Goal: Task Accomplishment & Management: Use online tool/utility

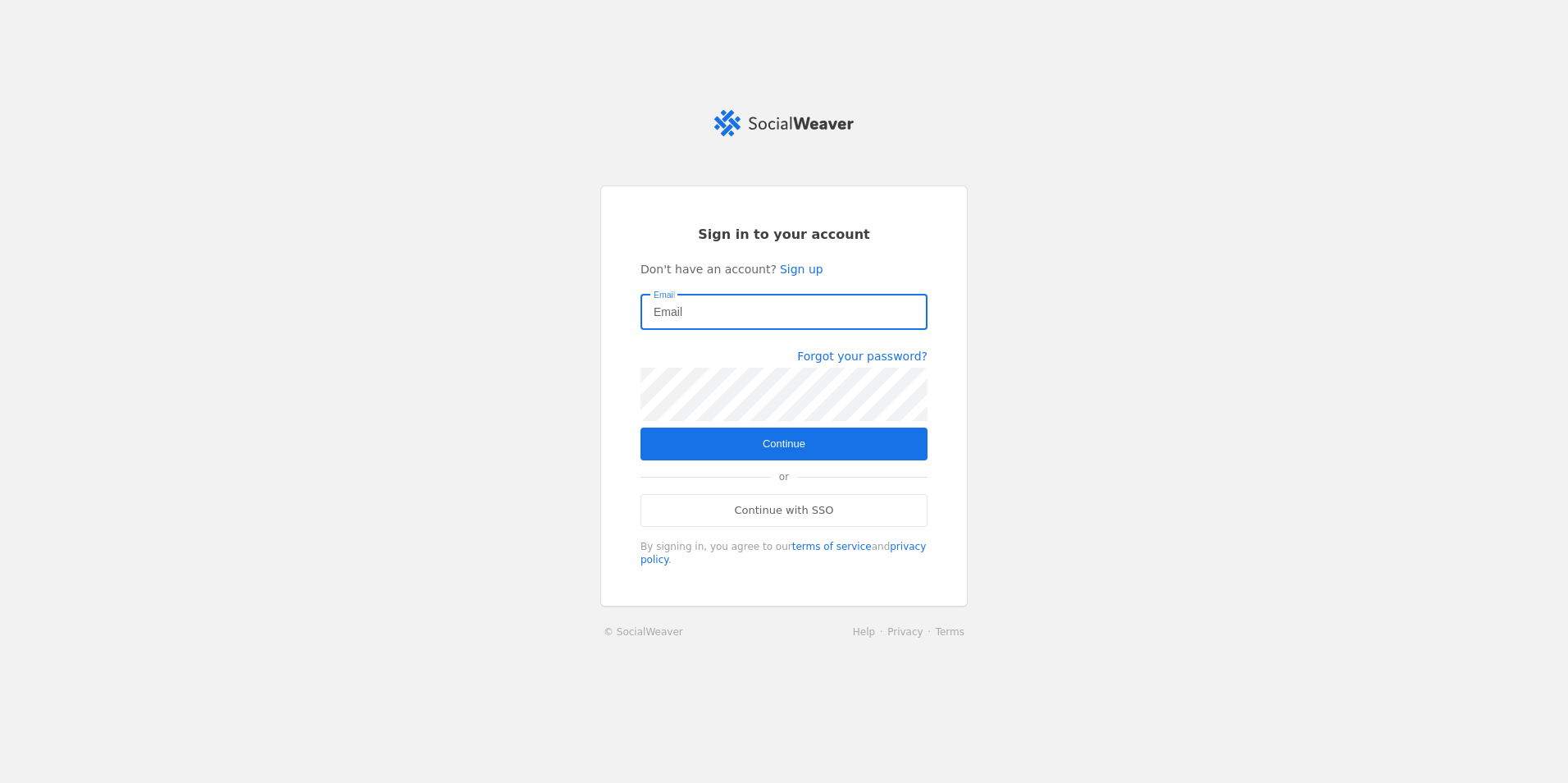
click at [751, 312] on input "Email" at bounding box center [784, 312] width 261 height 20
type input "[EMAIL_ADDRESS][DOMAIN_NAME]"
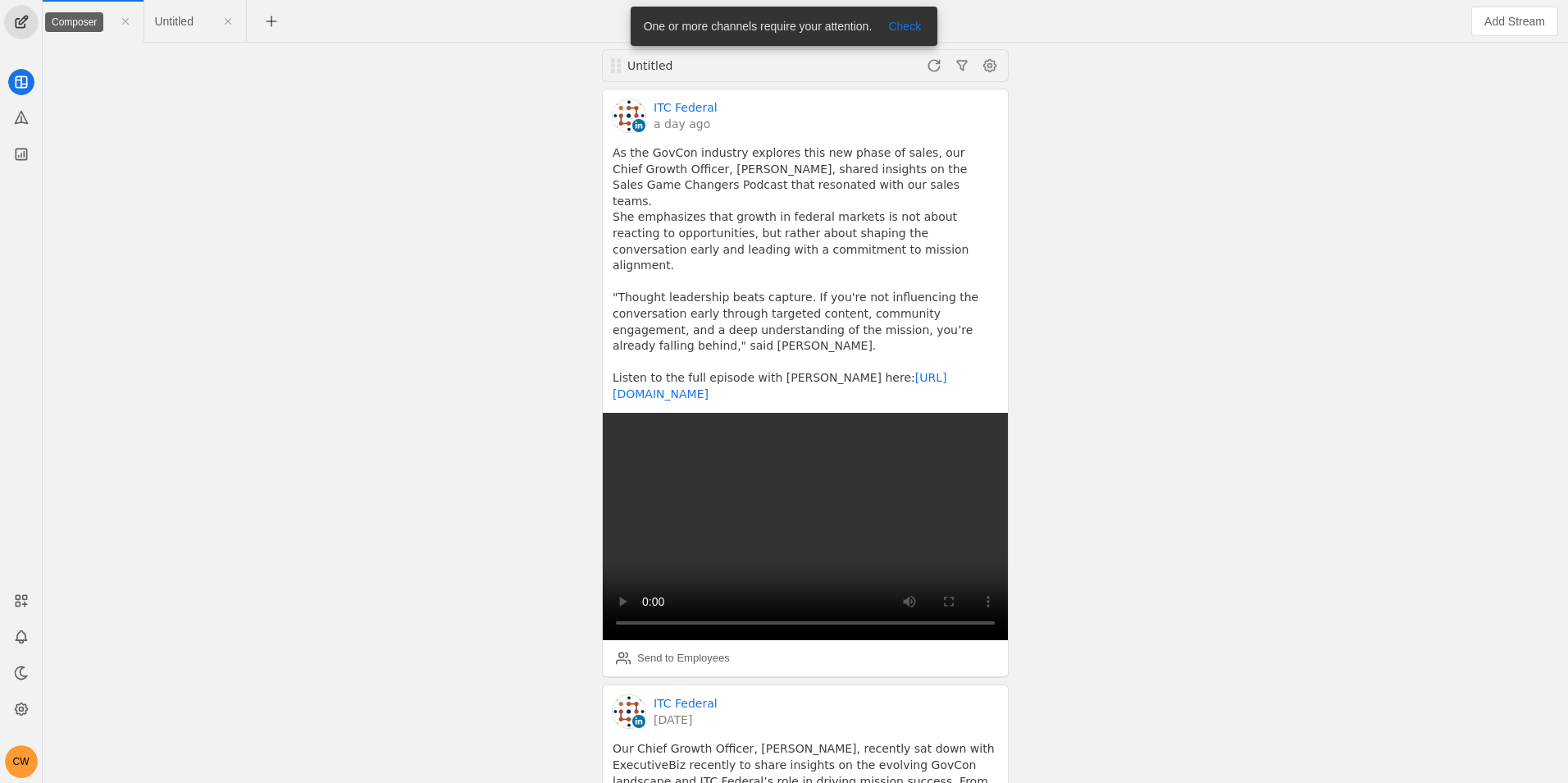
click at [30, 29] on span "undefined" at bounding box center [21, 22] width 33 height 33
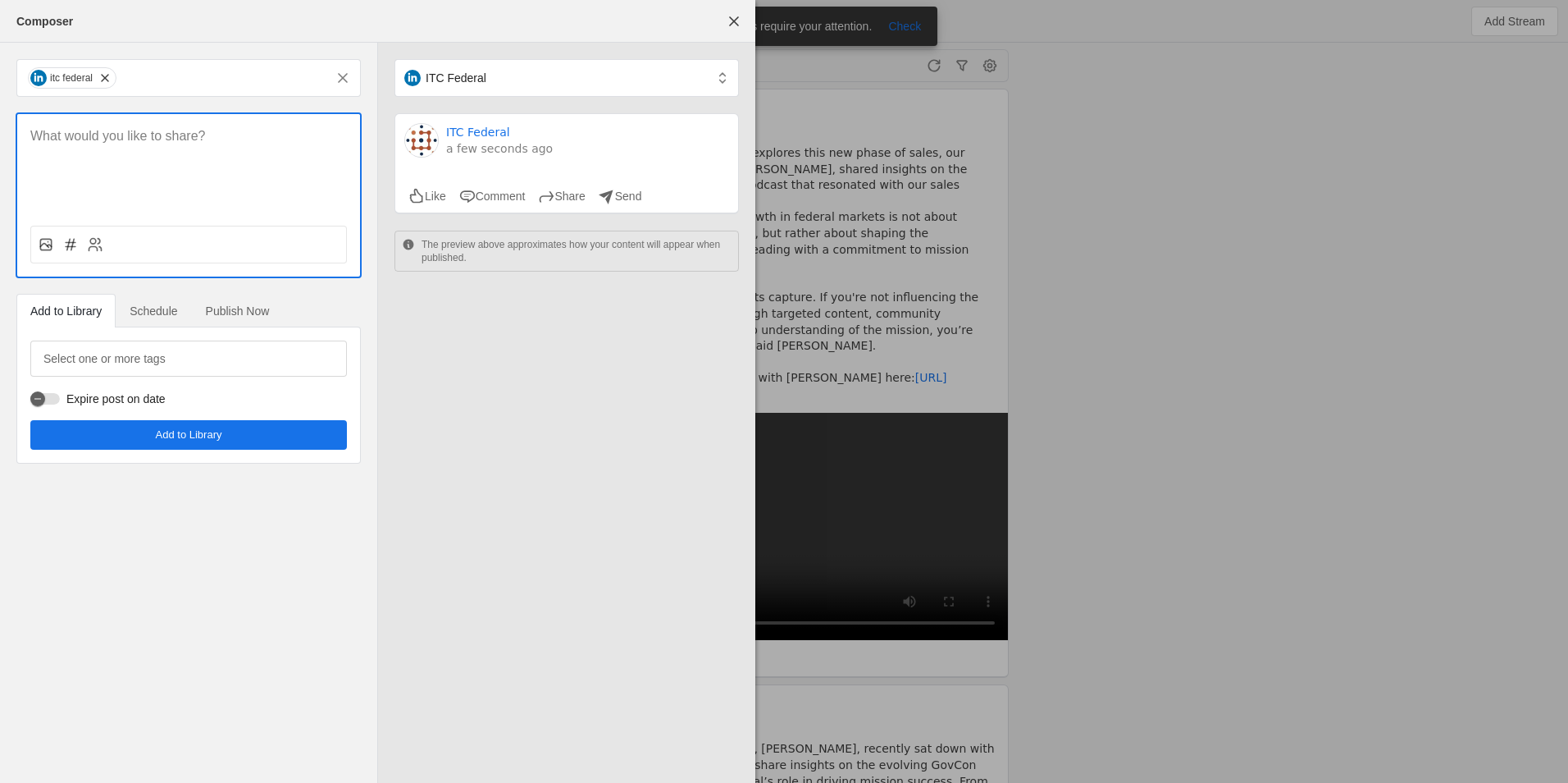
click at [184, 152] on div at bounding box center [188, 162] width 343 height 99
click at [166, 127] on div at bounding box center [188, 162] width 343 height 99
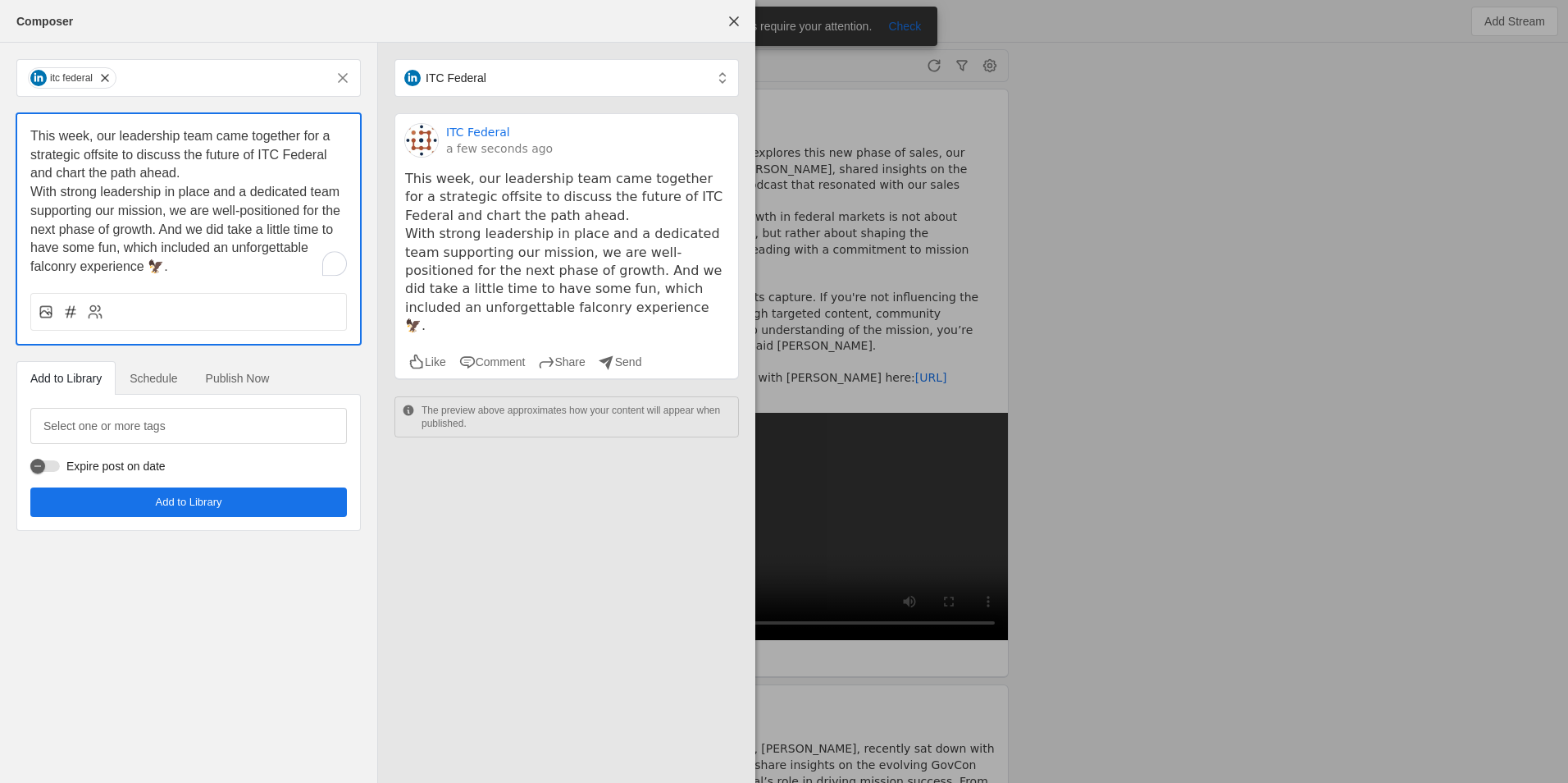
click at [231, 176] on p "This week, our leadership team came together for a strategic offsite to discuss…" at bounding box center [188, 154] width 316 height 55
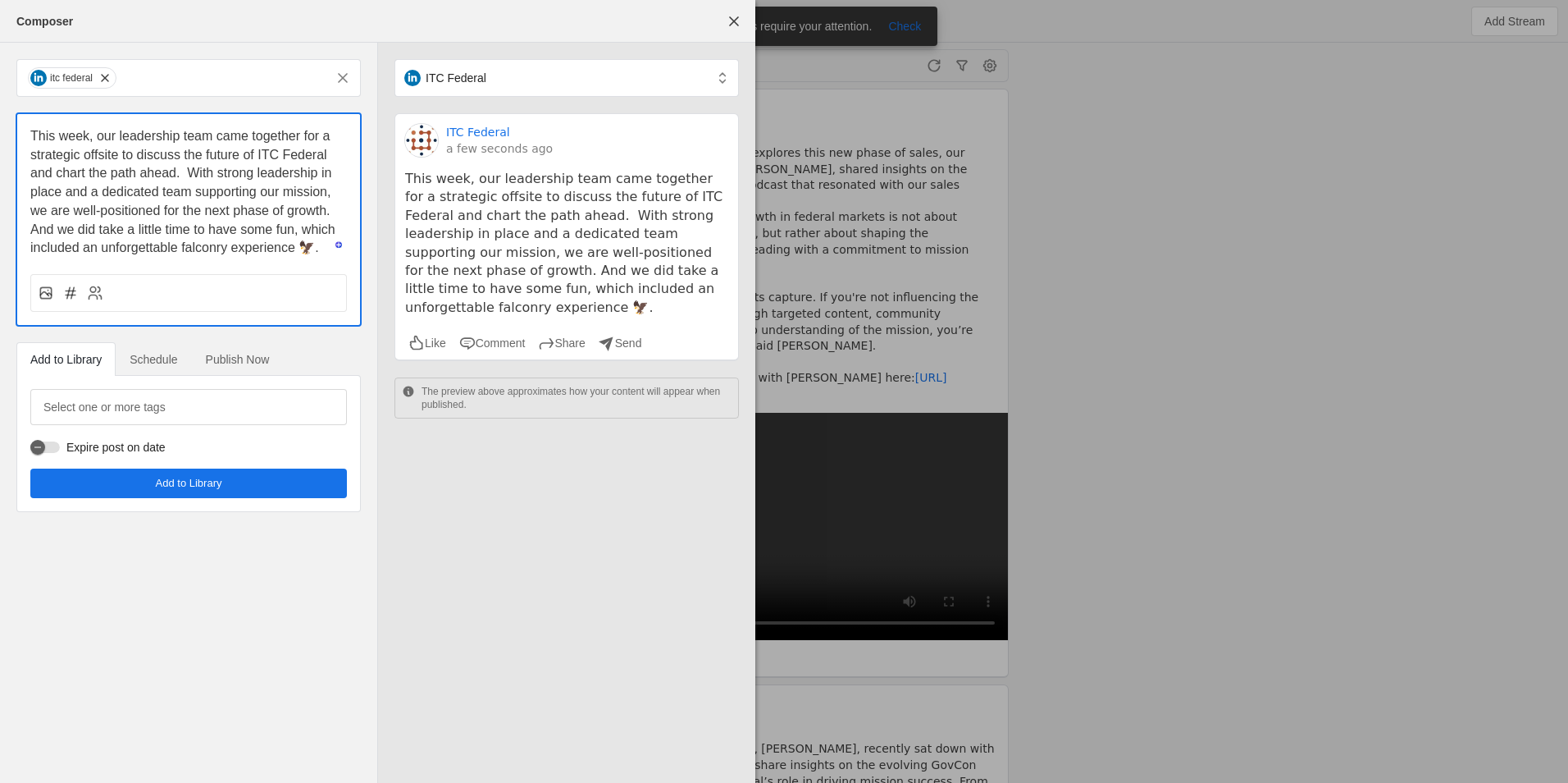
click at [166, 240] on span "This week, our leadership team came together for a strategic offsite to discuss…" at bounding box center [184, 192] width 309 height 126
click at [146, 225] on span "This week, our leadership team came together for a strategic offsite to discuss…" at bounding box center [184, 192] width 309 height 126
click at [256, 231] on span "This week, our leadership team came together for a strategic offsite to discuss…" at bounding box center [183, 192] width 307 height 126
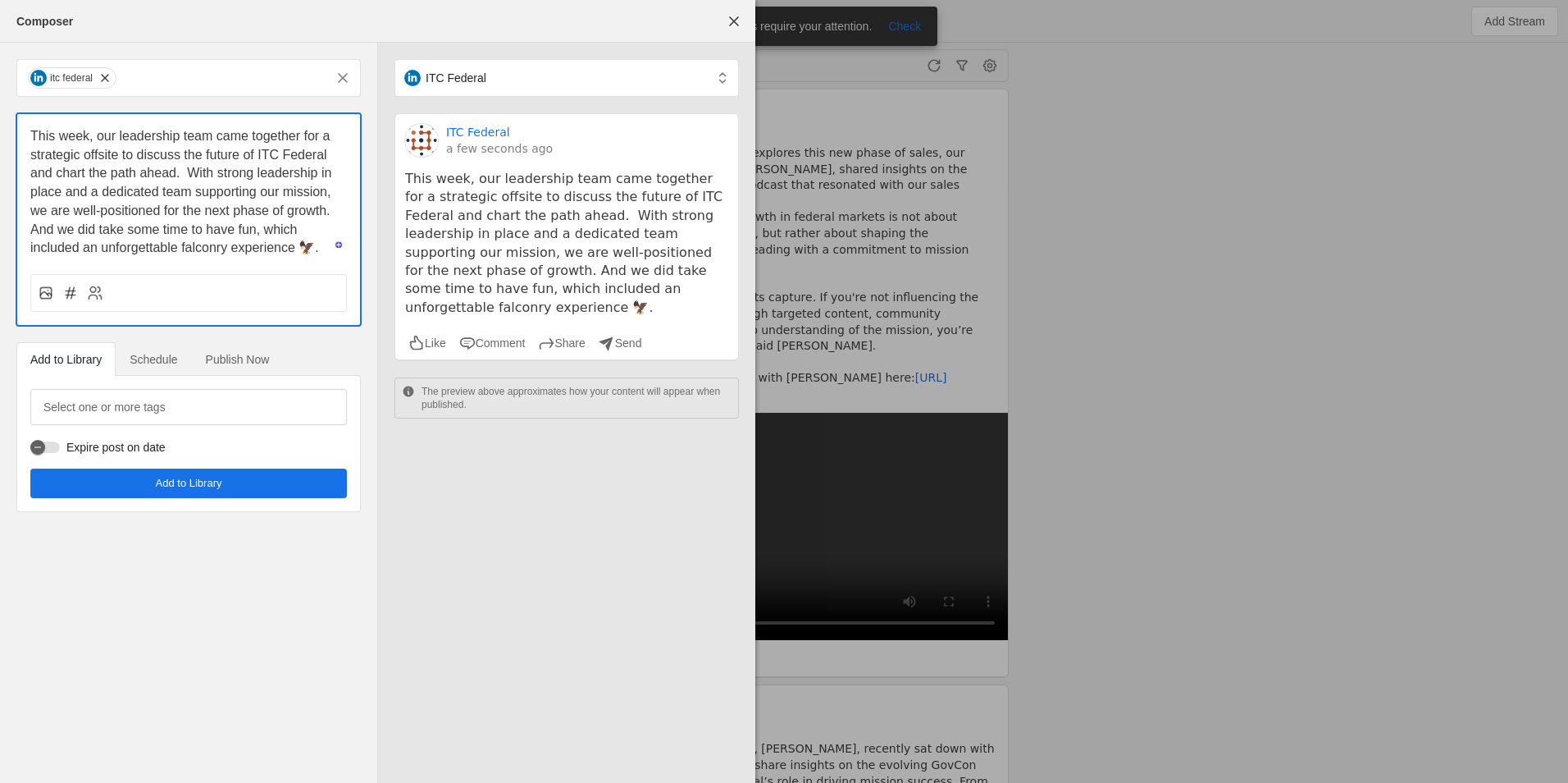
click at [129, 225] on span "This week, our leadership team came together for a strategic offsite to discuss…" at bounding box center [182, 192] width 305 height 126
click at [129, 226] on span "This week, our leadership team came together for a strategic offsite to discuss…" at bounding box center [182, 192] width 305 height 126
click at [255, 223] on span "This week, our leadership team came together for a strategic offsite to discuss…" at bounding box center [182, 192] width 305 height 126
drag, startPoint x: 231, startPoint y: 231, endPoint x: 254, endPoint y: 218, distance: 26.4
click at [234, 229] on span "This week, our leadership team came together for a strategic offsite to discuss…" at bounding box center [182, 192] width 305 height 126
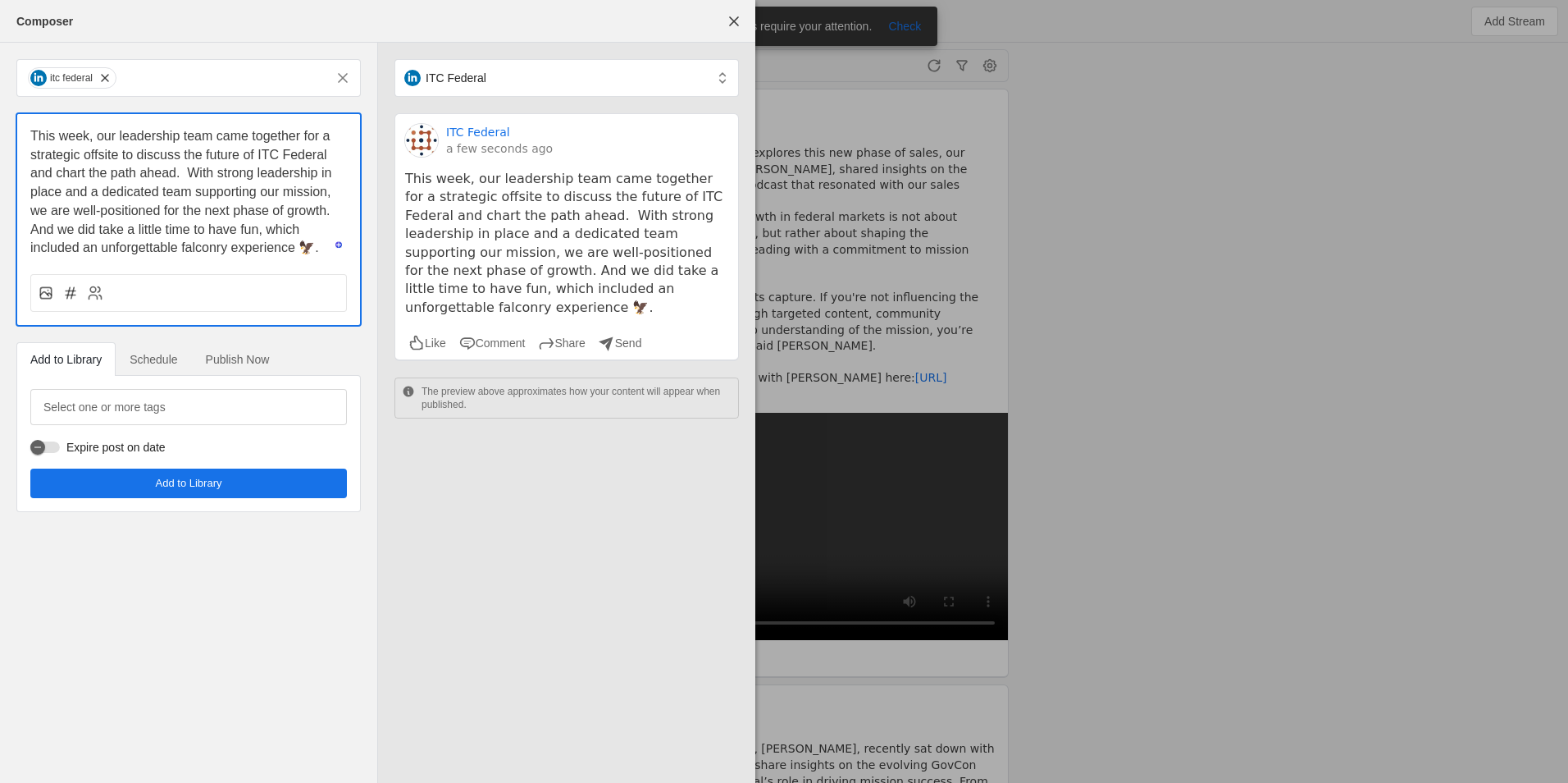
drag, startPoint x: 239, startPoint y: 230, endPoint x: 292, endPoint y: 161, distance: 87.0
click at [239, 231] on span "This week, our leadership team came together for a strategic offsite to discuss…" at bounding box center [182, 192] width 305 height 126
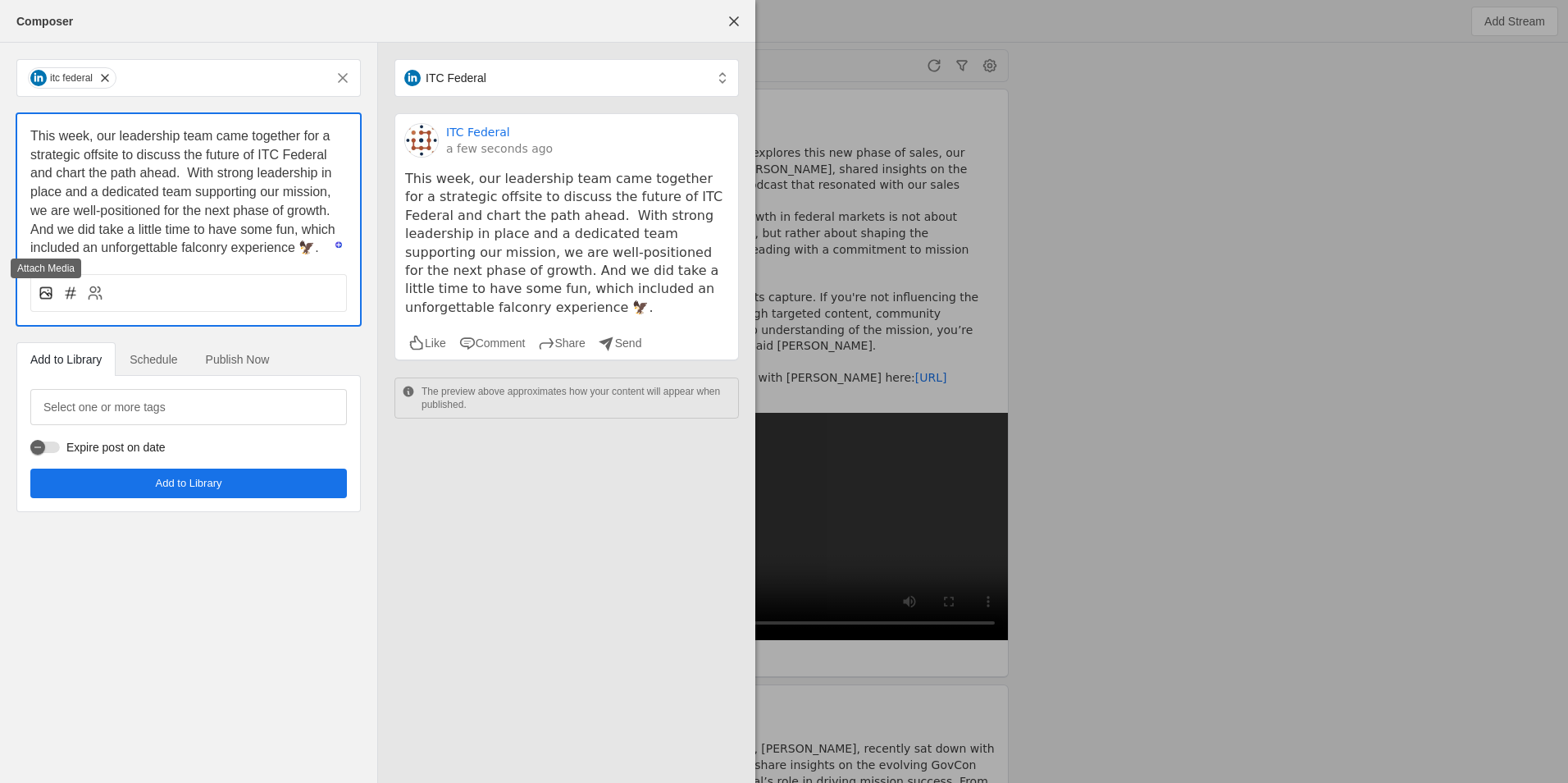
click at [50, 289] on icon at bounding box center [45, 292] width 16 height 16
click at [0, 0] on input "file" at bounding box center [0, 0] width 0 height 0
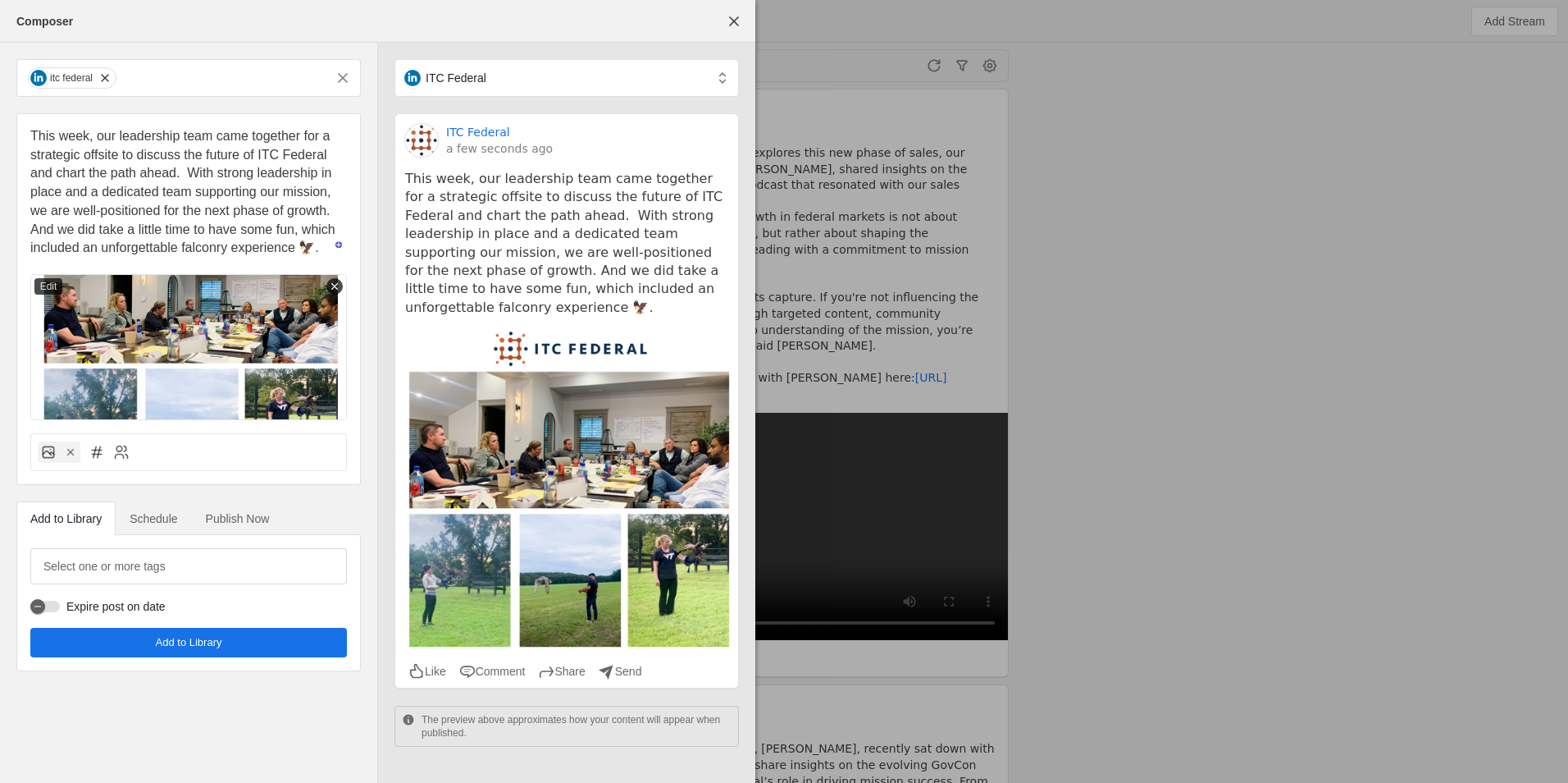
click at [167, 519] on span "Schedule" at bounding box center [153, 518] width 48 height 11
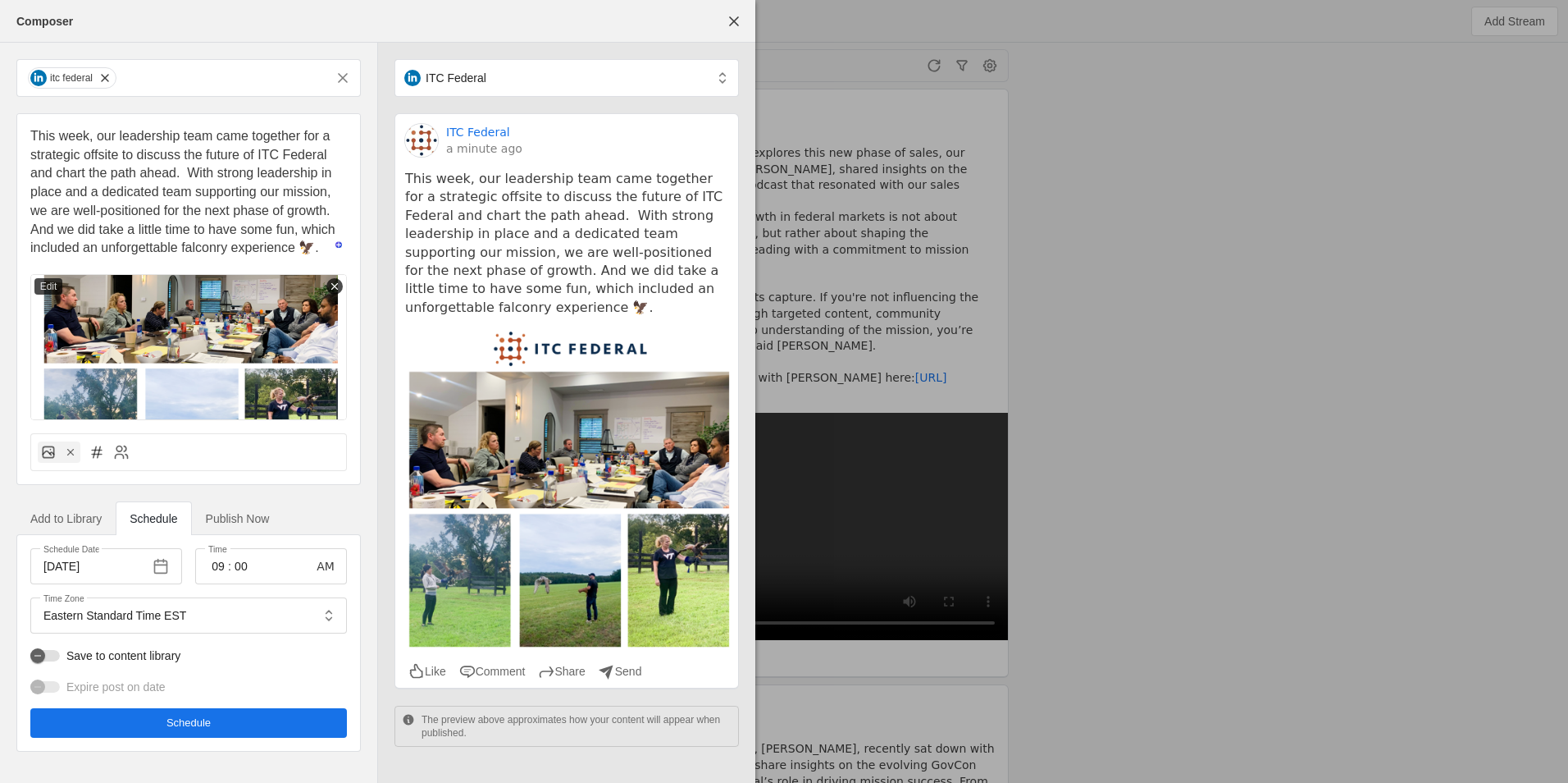
click at [636, 292] on pre "This week, our leadership team came together for a strategic offsite to discuss…" at bounding box center [567, 243] width 323 height 146
click at [640, 293] on pre "This week, our leadership team came together for a strategic offsite to discuss…" at bounding box center [567, 243] width 323 height 146
drag, startPoint x: 290, startPoint y: 727, endPoint x: 219, endPoint y: 674, distance: 88.6
click at [252, 675] on div "Schedule Date [DATE] Time 09 : 00 AM Time Zone Eastern Standard Time EST Save t…" at bounding box center [188, 643] width 316 height 190
click at [57, 656] on div "button" at bounding box center [44, 655] width 29 height 11
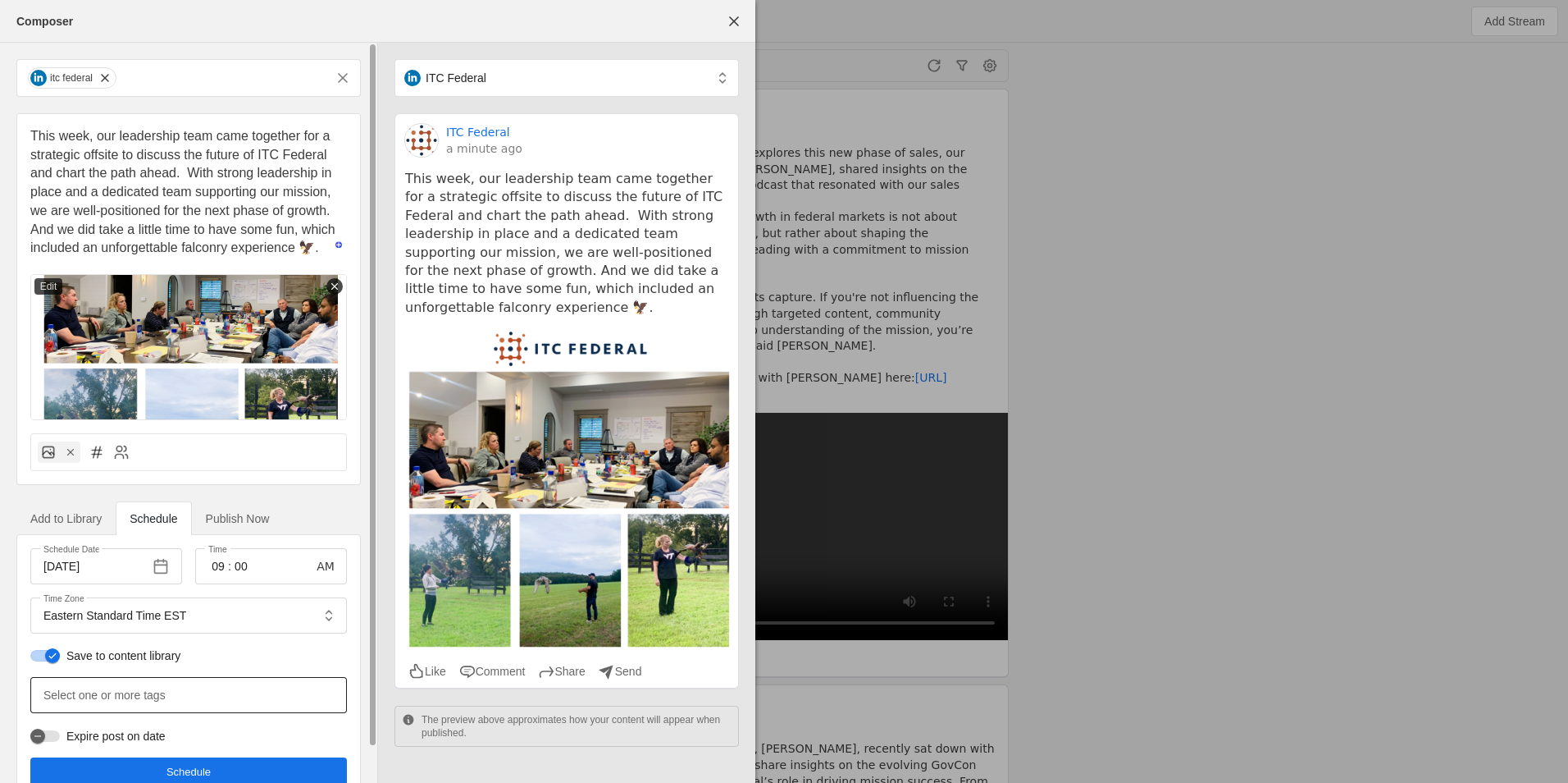
click at [176, 701] on div at bounding box center [188, 695] width 290 height 36
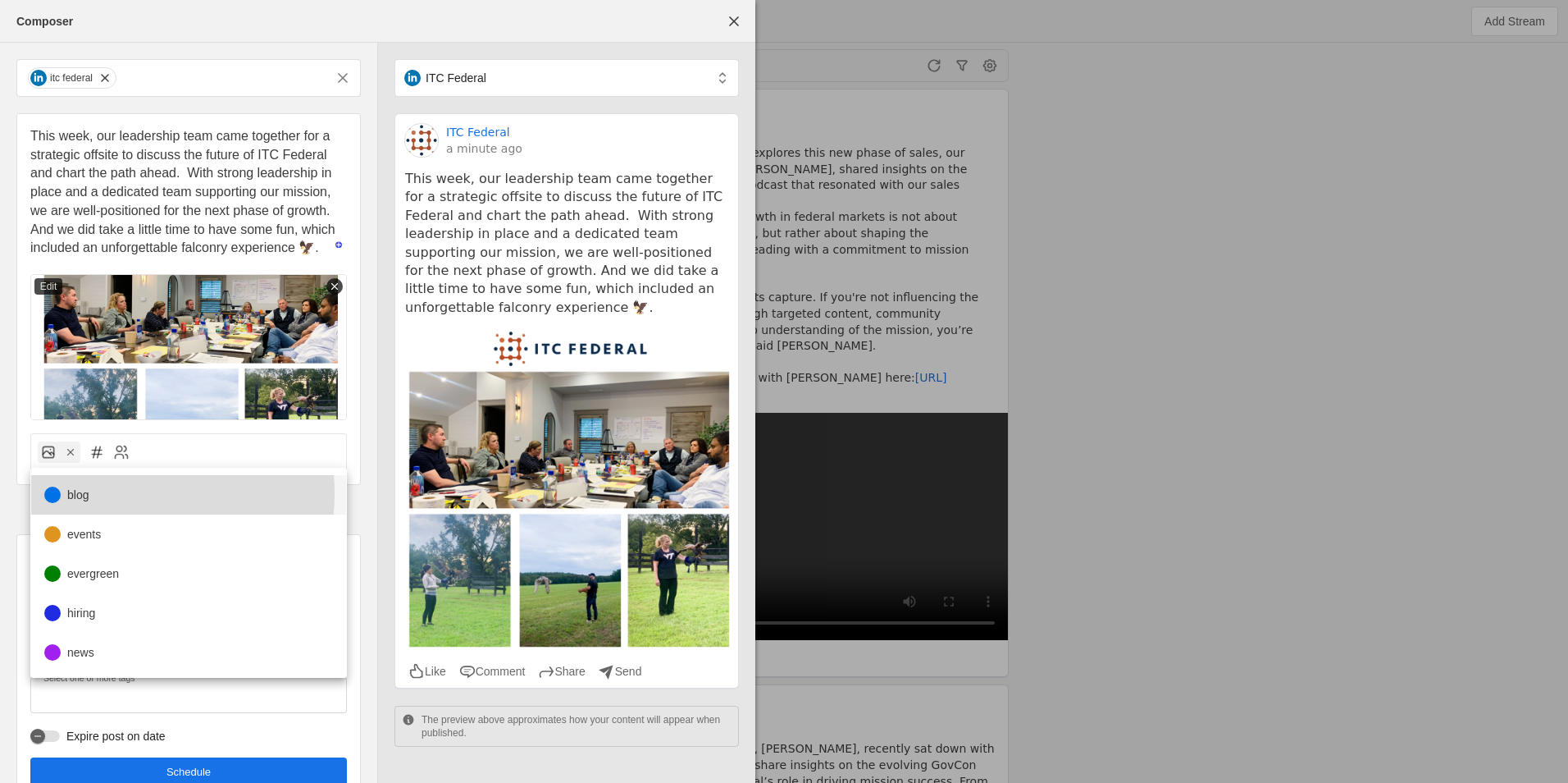
click at [110, 494] on mat-option "blog" at bounding box center [189, 495] width 315 height 39
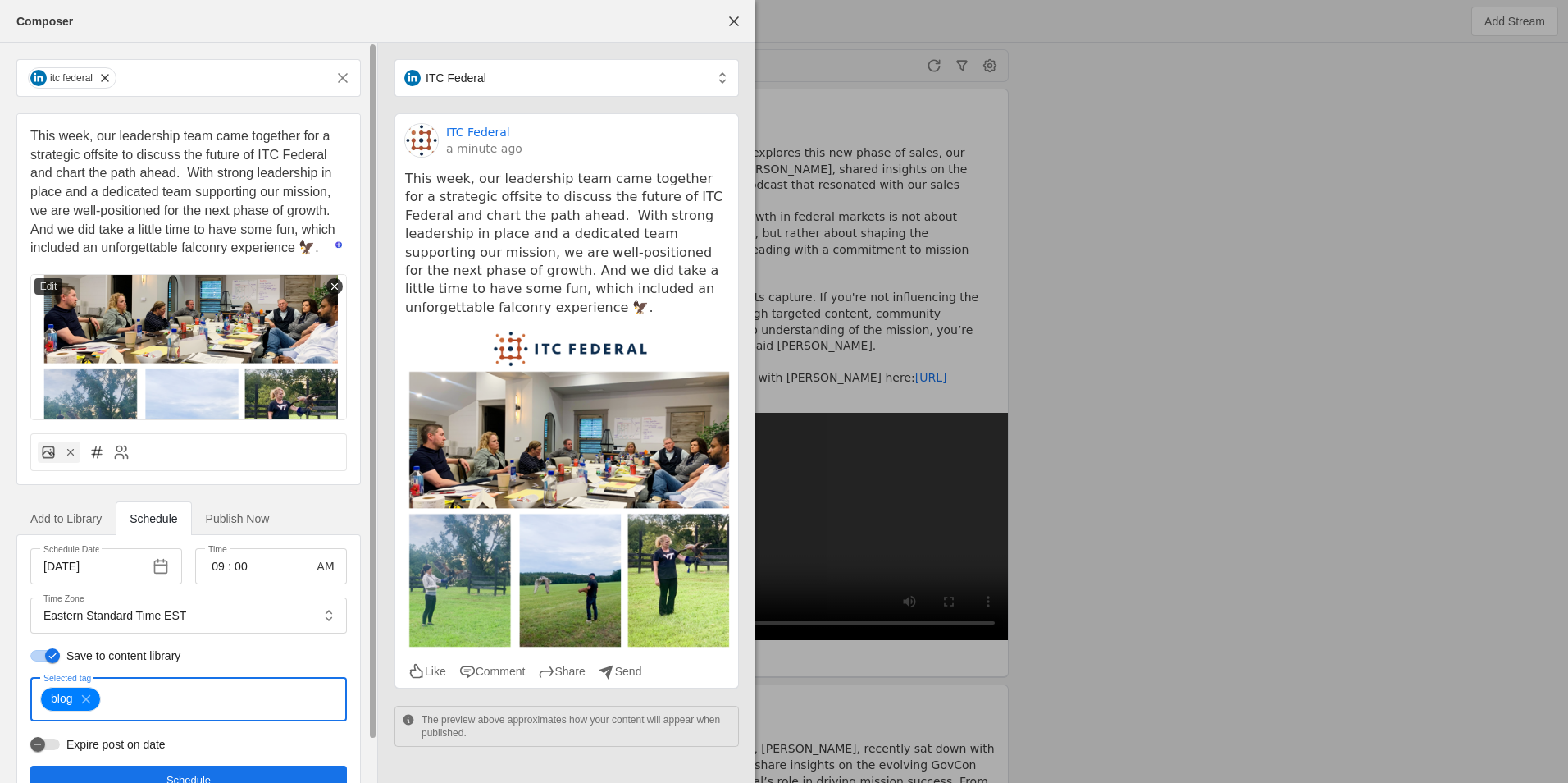
click at [282, 769] on span "undefined" at bounding box center [188, 779] width 316 height 29
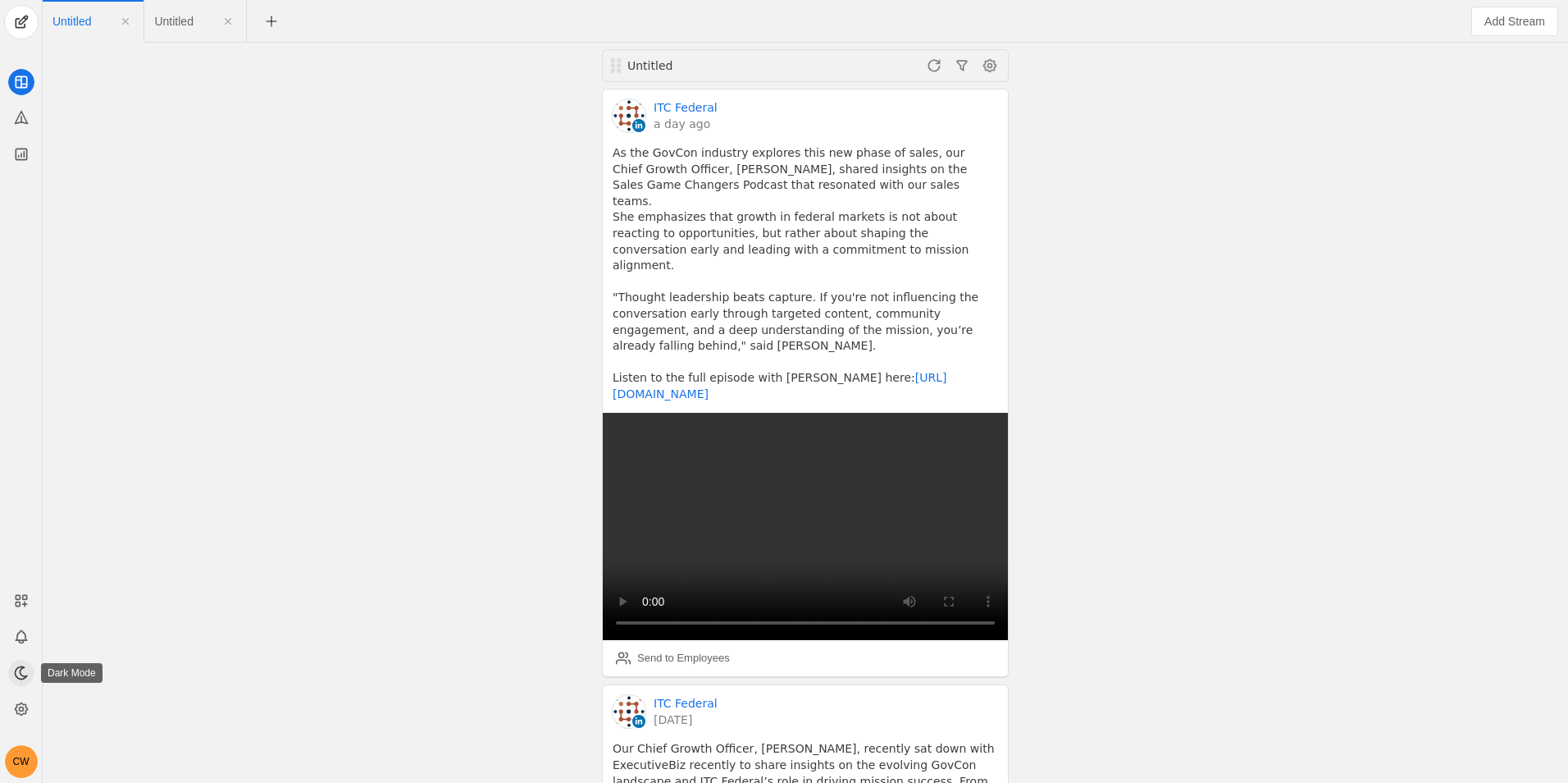
click at [23, 675] on icon at bounding box center [21, 672] width 16 height 16
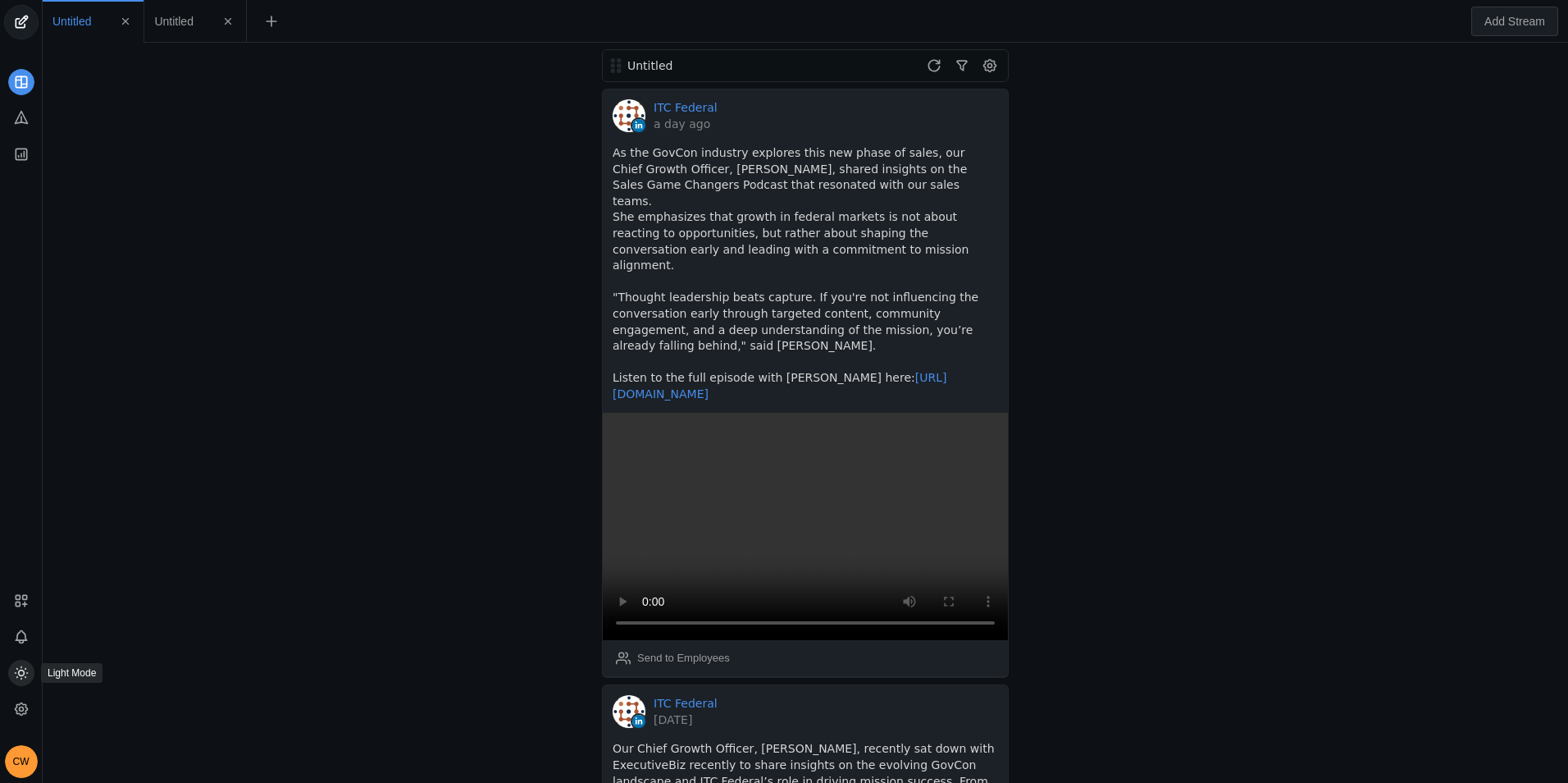
click at [23, 675] on circle at bounding box center [21, 673] width 6 height 6
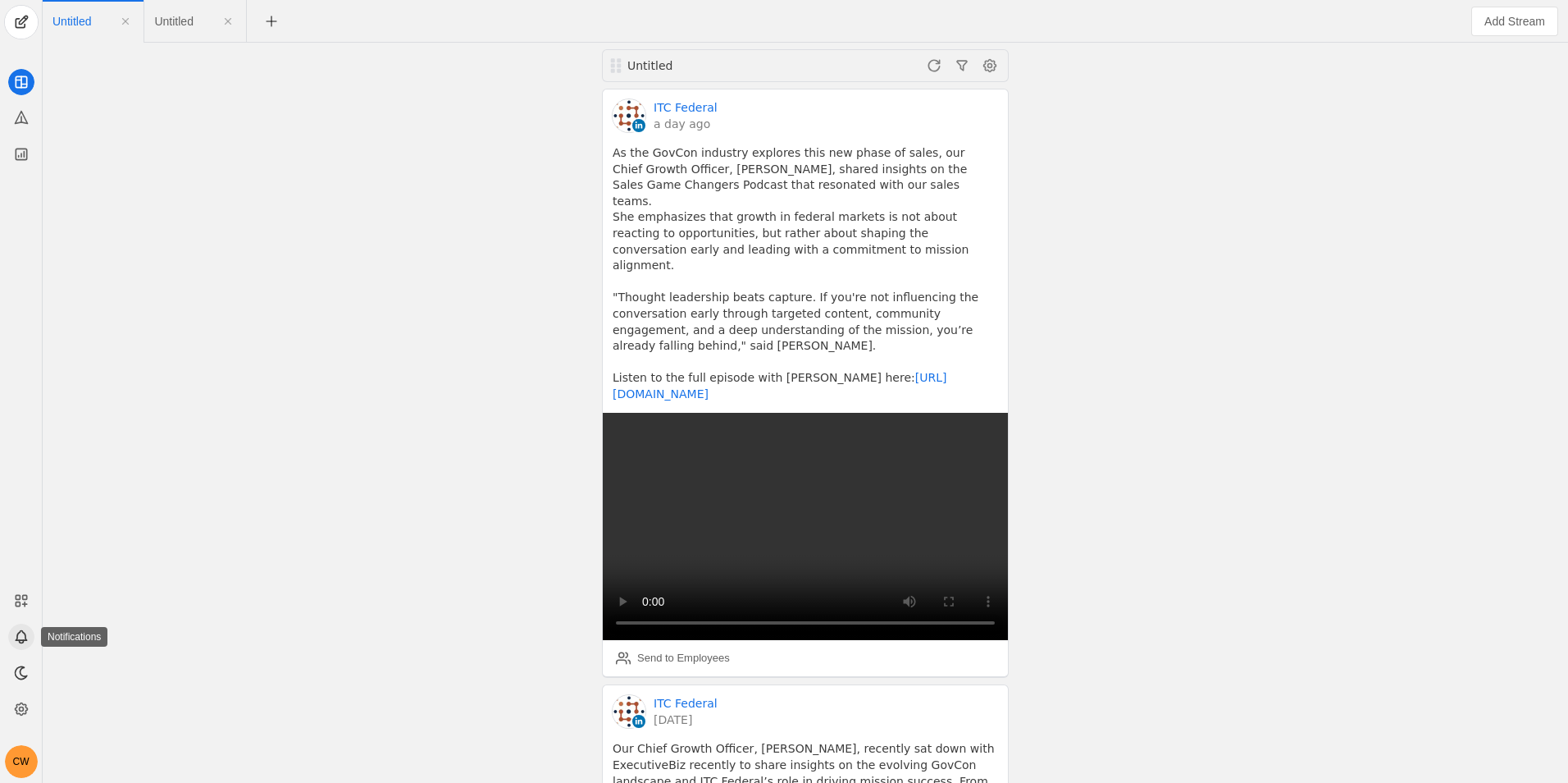
click at [23, 648] on app-icon at bounding box center [22, 637] width 26 height 26
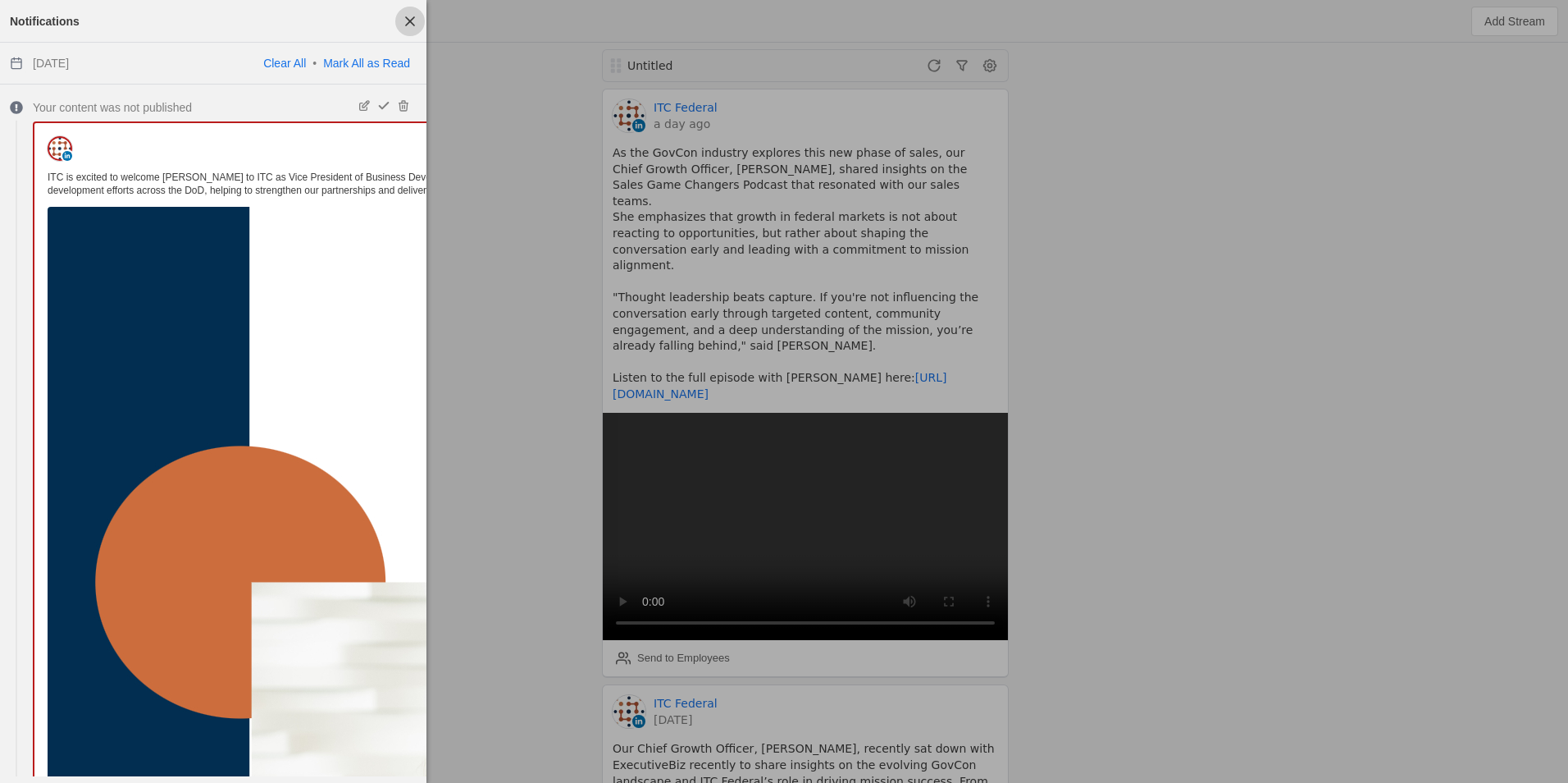
click at [401, 23] on span "button" at bounding box center [409, 21] width 29 height 29
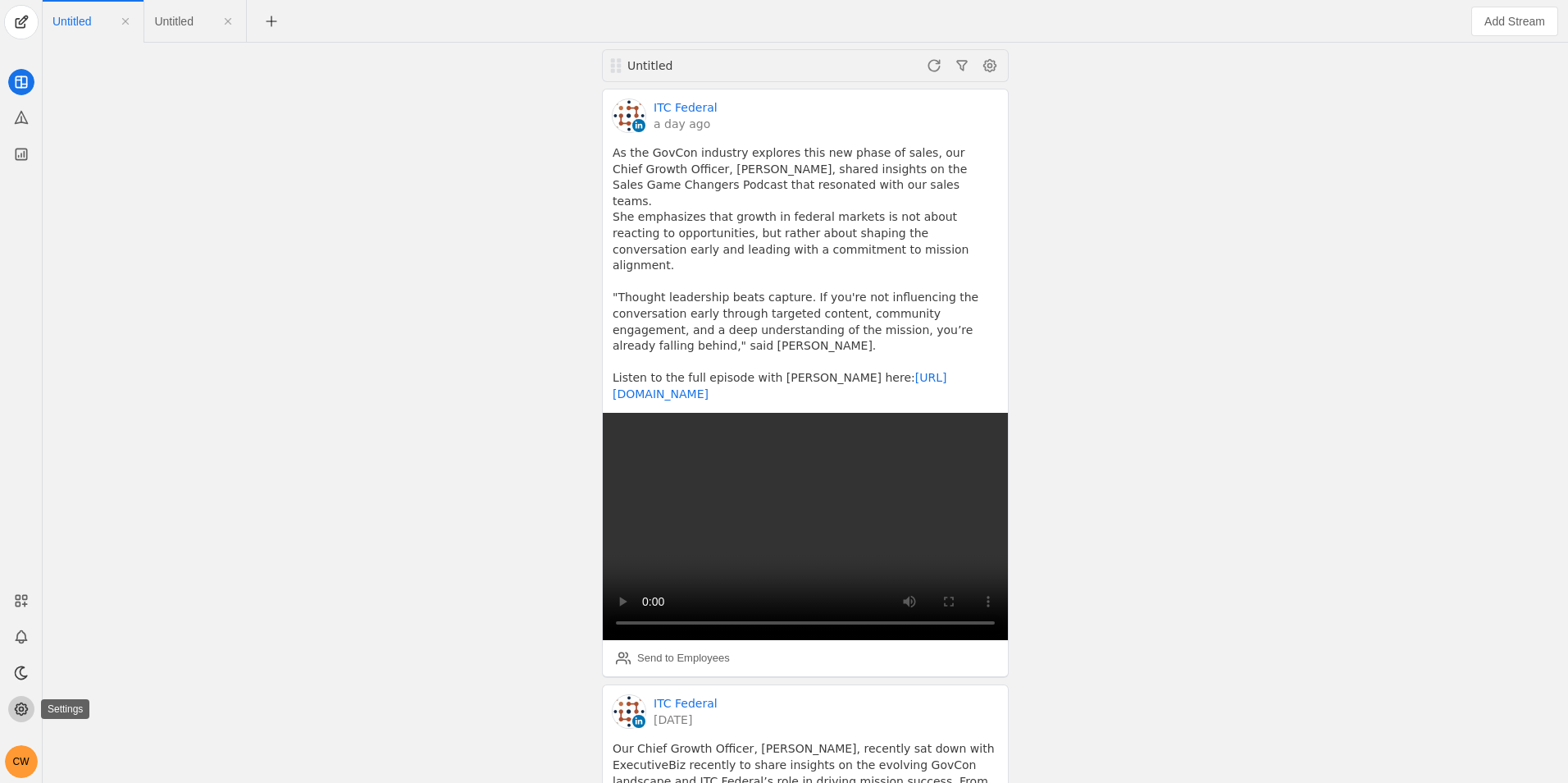
click at [18, 715] on icon at bounding box center [21, 708] width 16 height 16
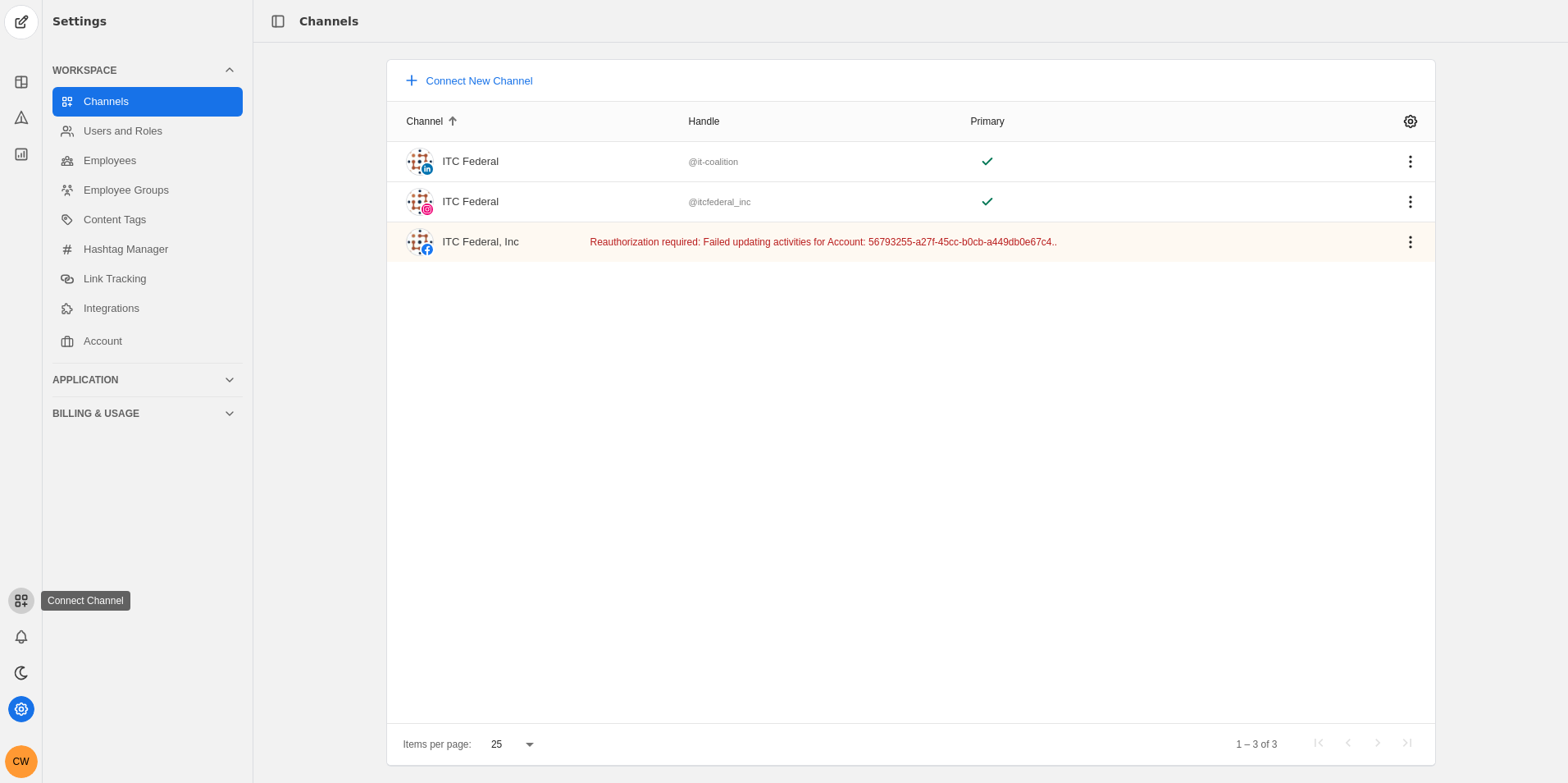
click at [27, 591] on app-icon at bounding box center [22, 601] width 26 height 26
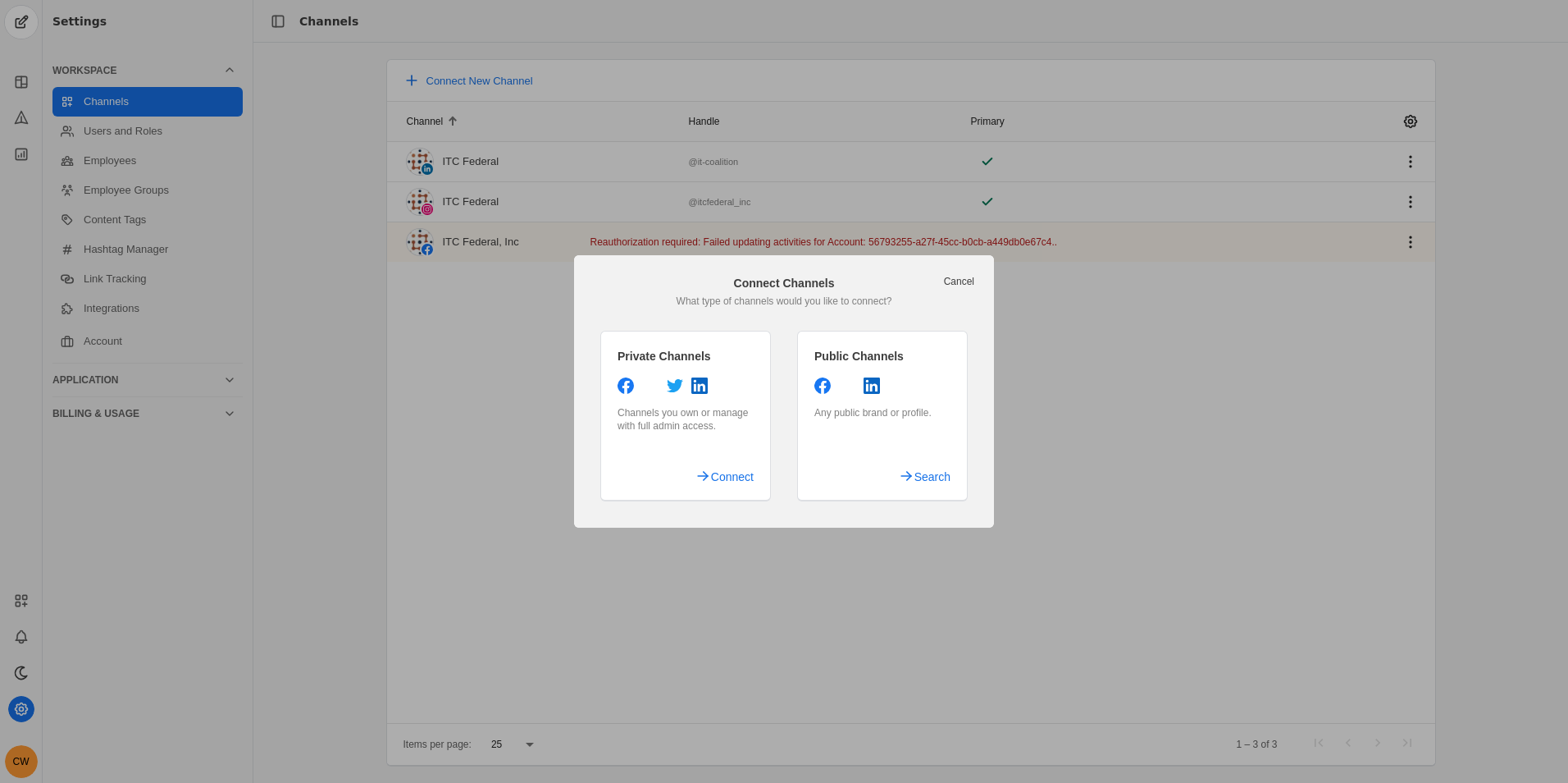
click at [972, 284] on link "Cancel" at bounding box center [959, 282] width 30 height 13
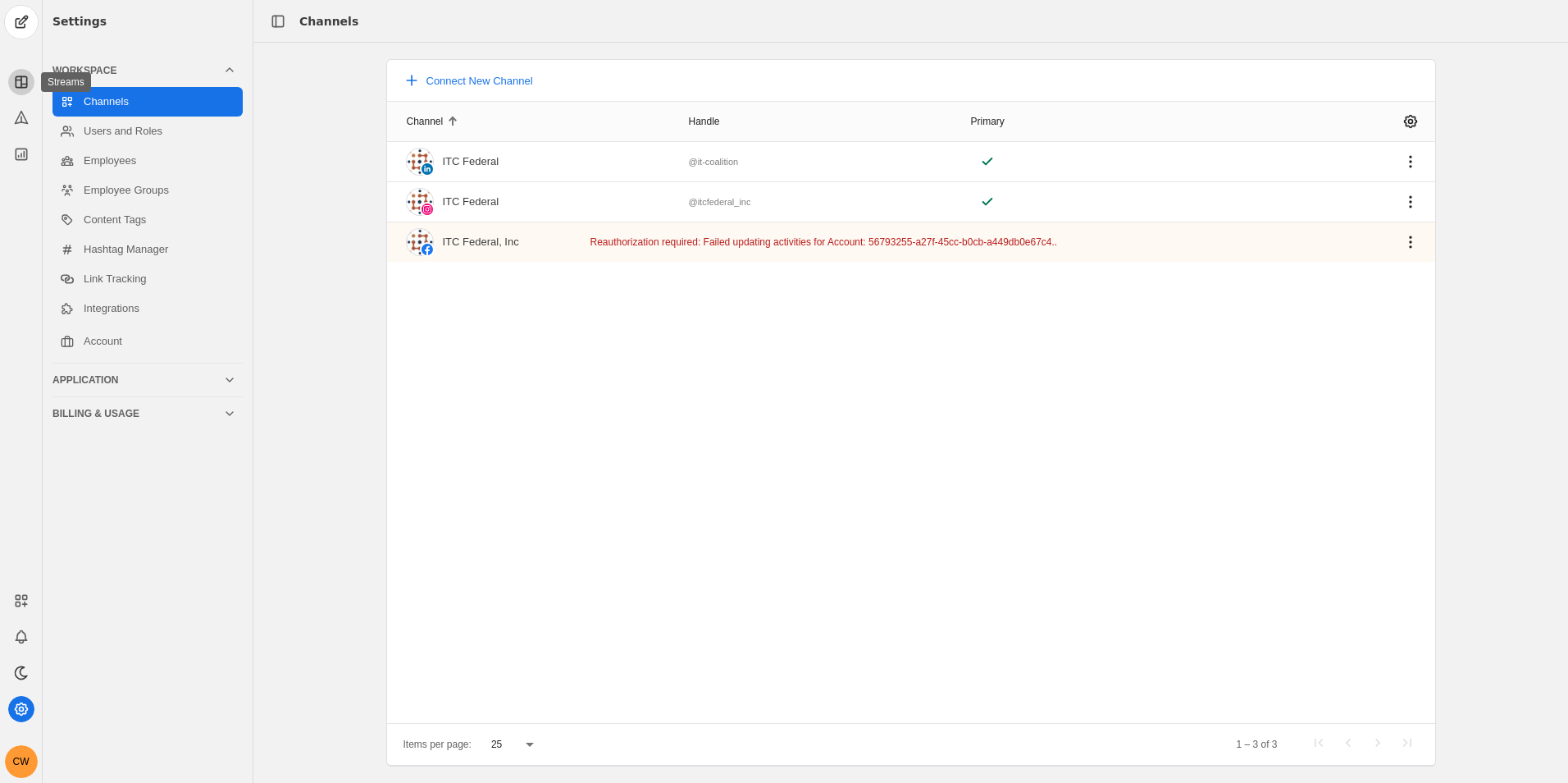
click at [25, 82] on icon at bounding box center [21, 82] width 16 height 16
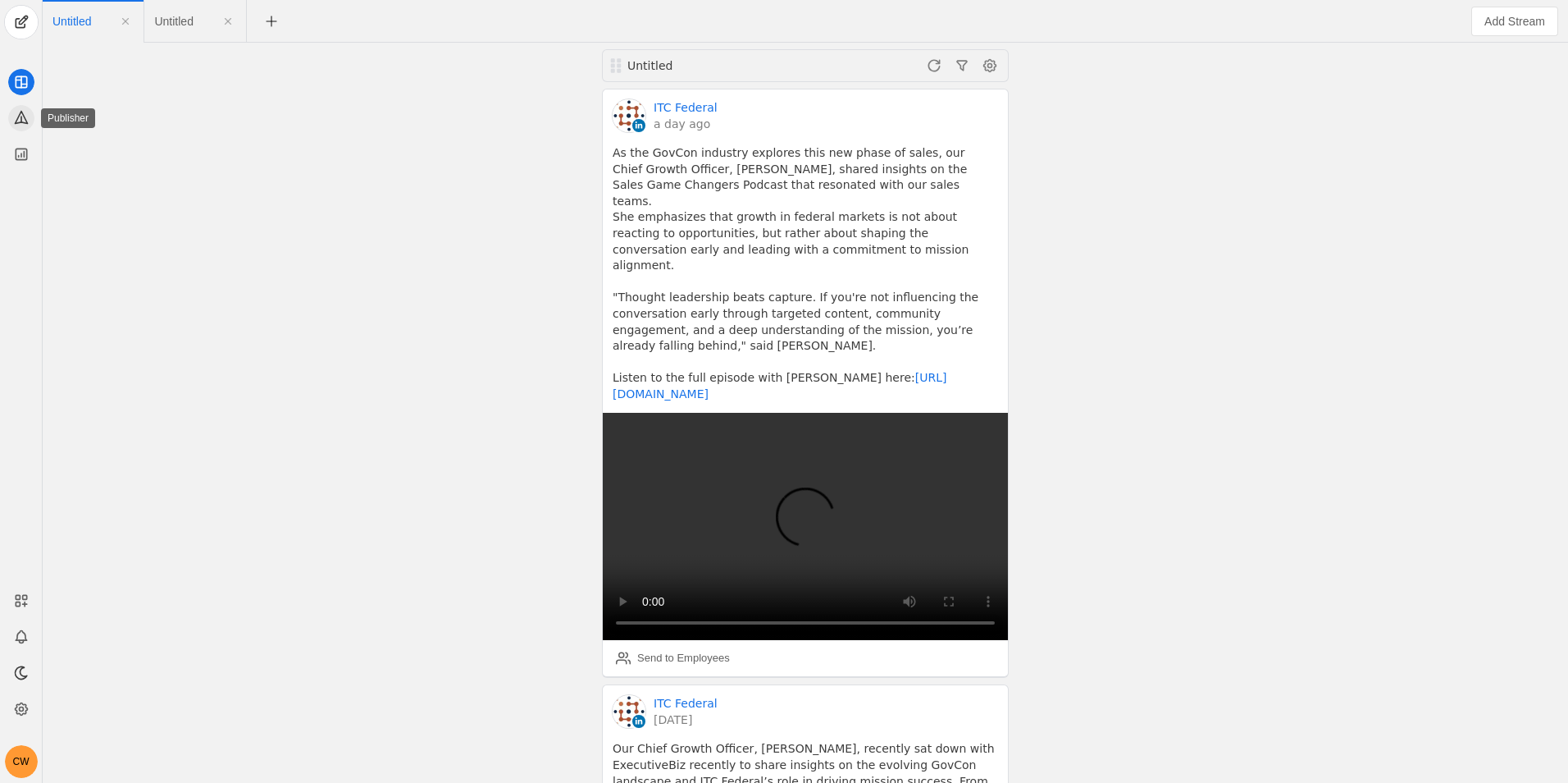
click at [23, 126] on app-icon at bounding box center [22, 118] width 26 height 26
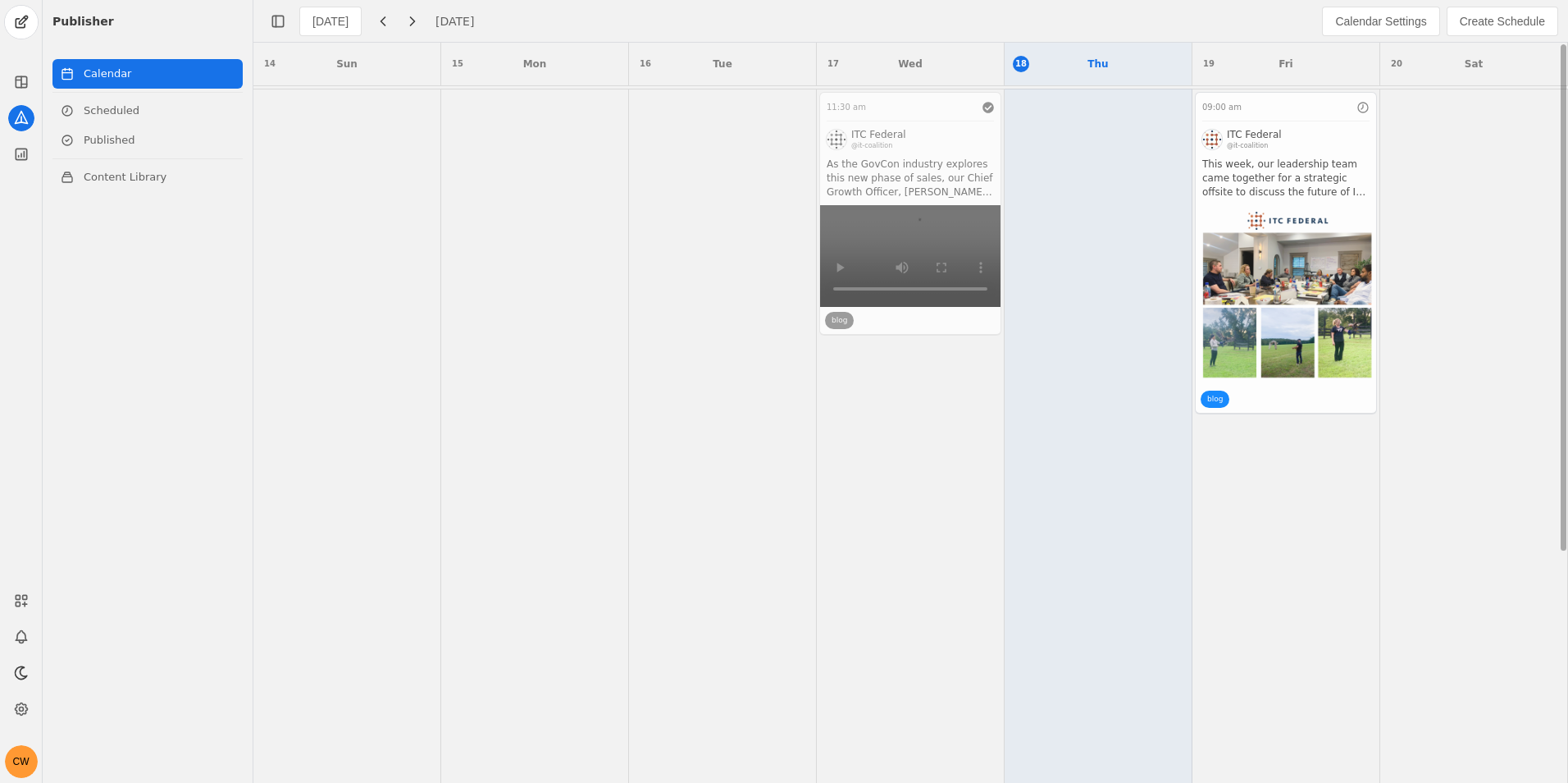
click at [1303, 168] on app-activity "09:00 am ITC Federal @it-coalition This week, our leadership team came together…" at bounding box center [1286, 253] width 182 height 322
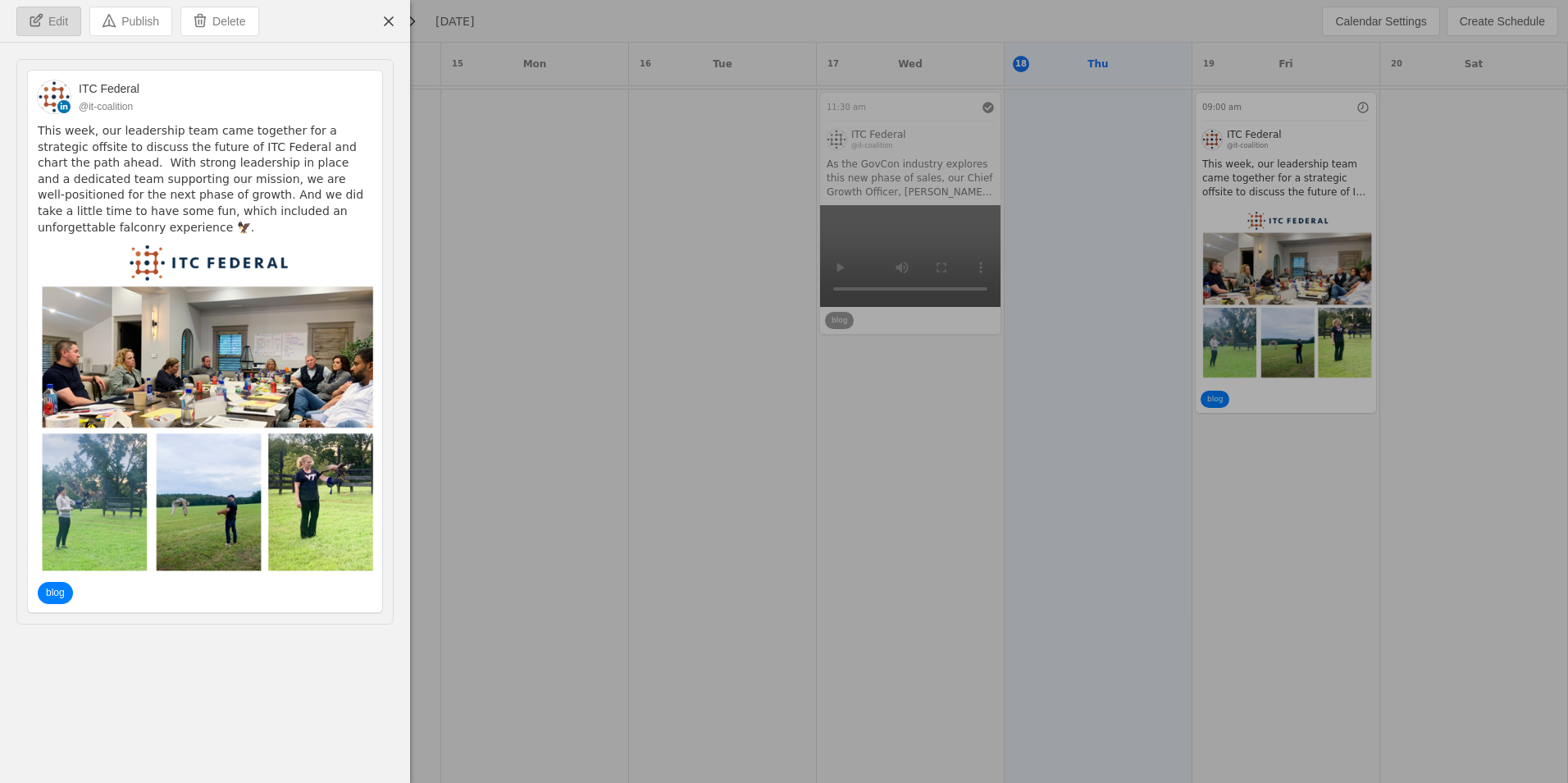
click at [55, 30] on span "undefined" at bounding box center [48, 22] width 63 height 28
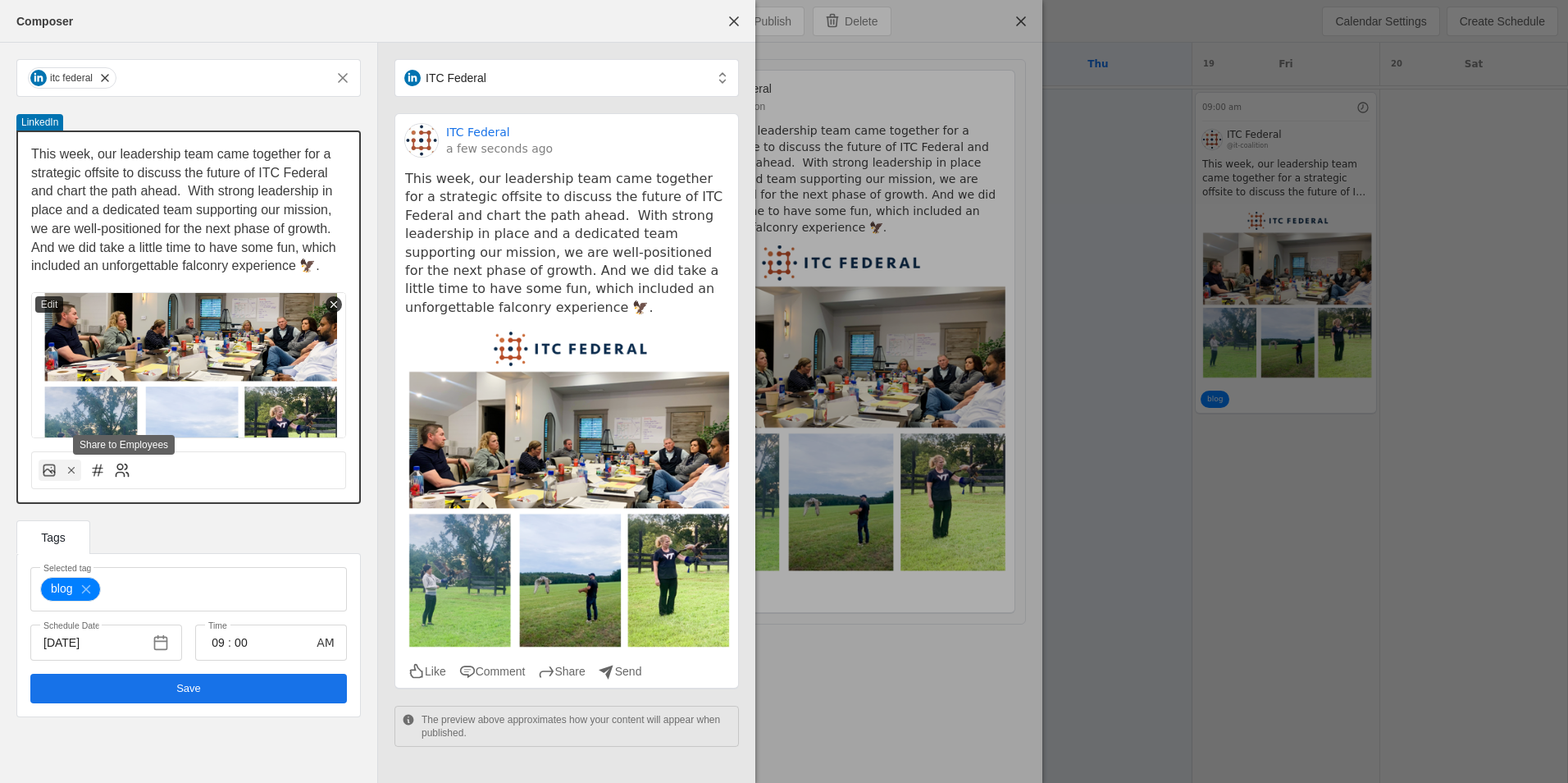
click at [128, 469] on icon at bounding box center [121, 469] width 16 height 16
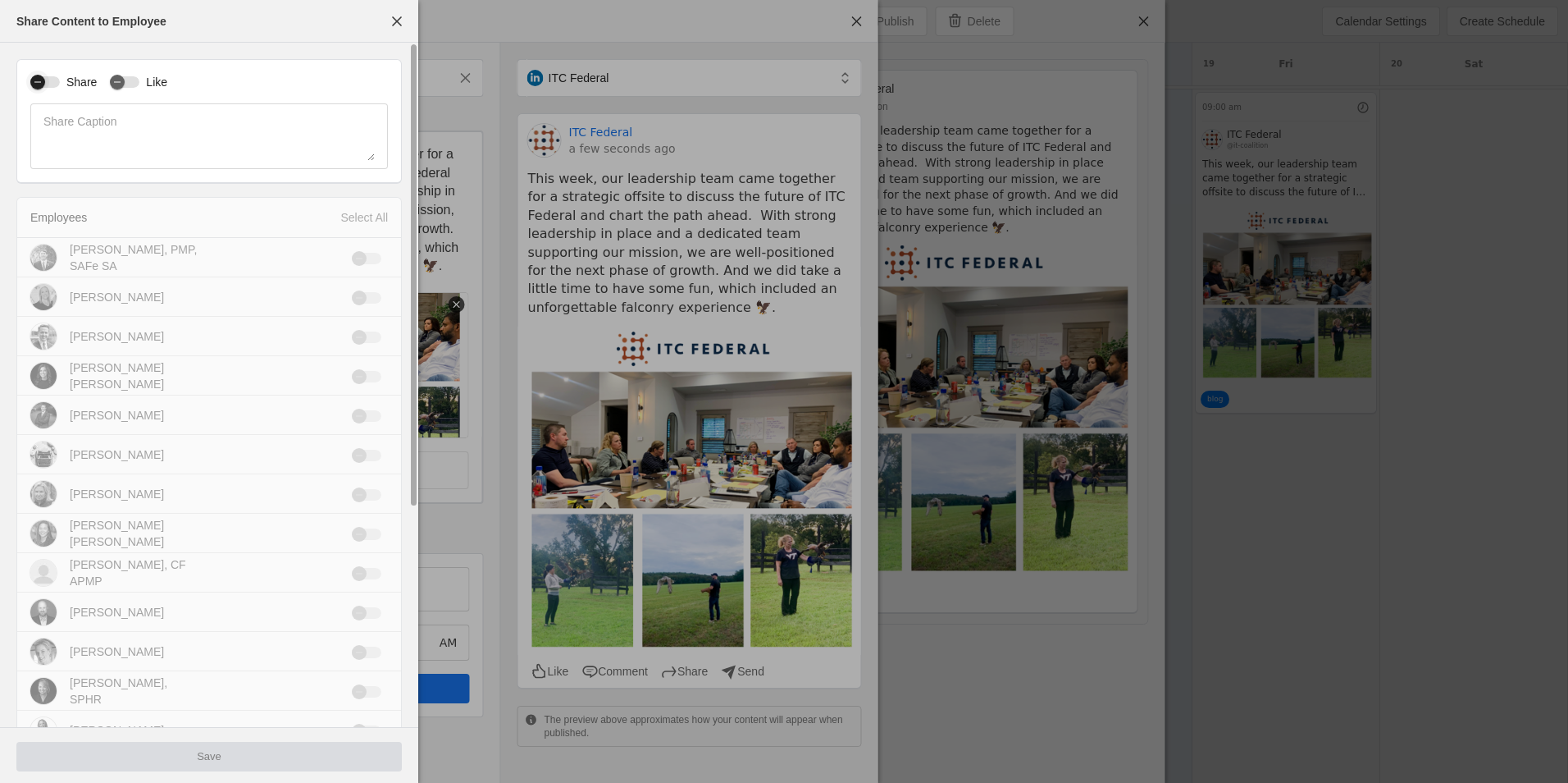
click at [51, 84] on div "button" at bounding box center [44, 82] width 29 height 11
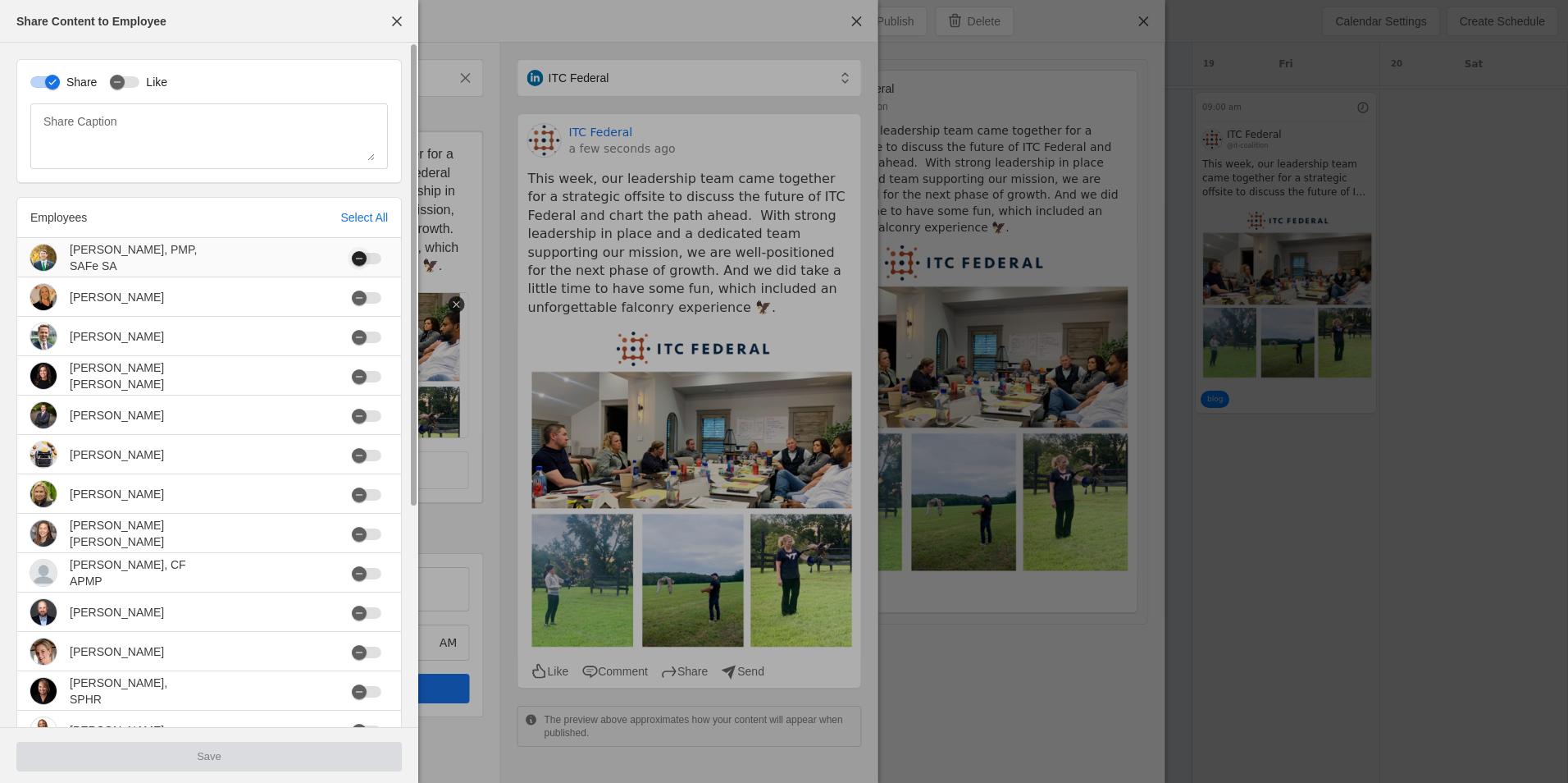
click at [370, 257] on div "button" at bounding box center [359, 258] width 23 height 23
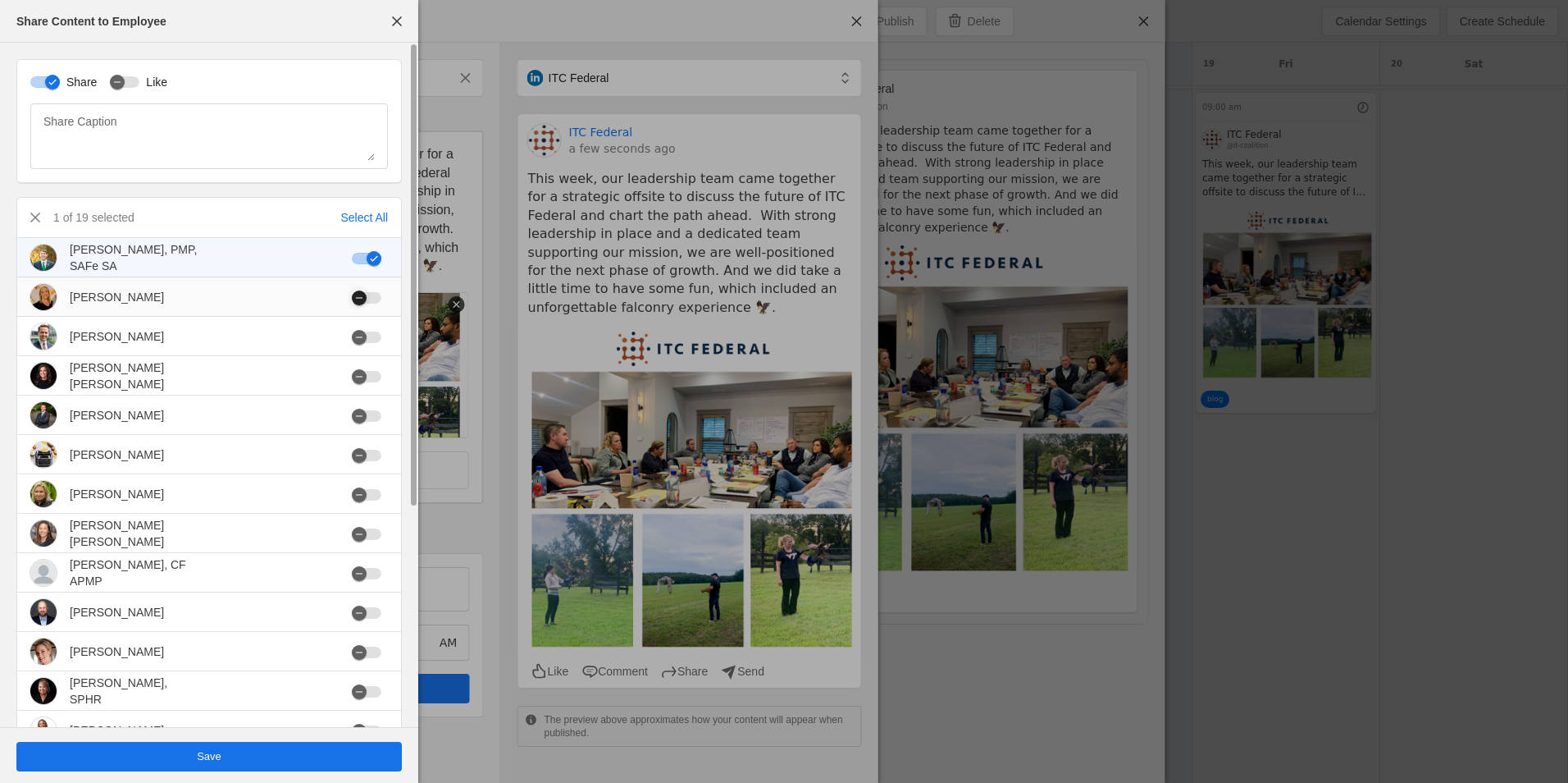
click at [367, 303] on div "button" at bounding box center [359, 298] width 15 height 15
click at [373, 327] on mat-cell at bounding box center [370, 336] width 62 height 39
click at [373, 337] on div "button" at bounding box center [366, 337] width 29 height 11
click at [368, 223] on div "Select All" at bounding box center [364, 217] width 48 height 16
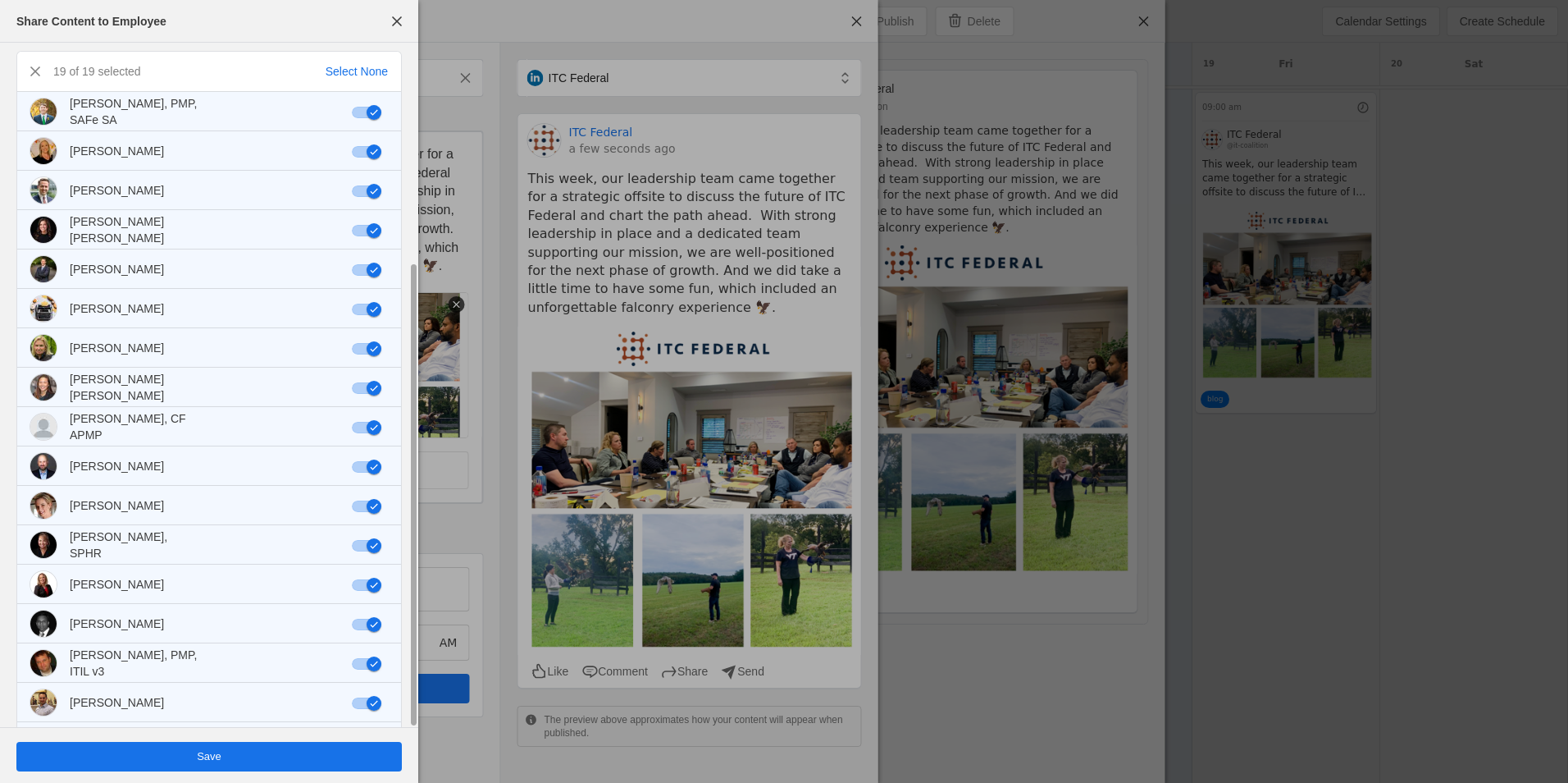
scroll to position [320, 0]
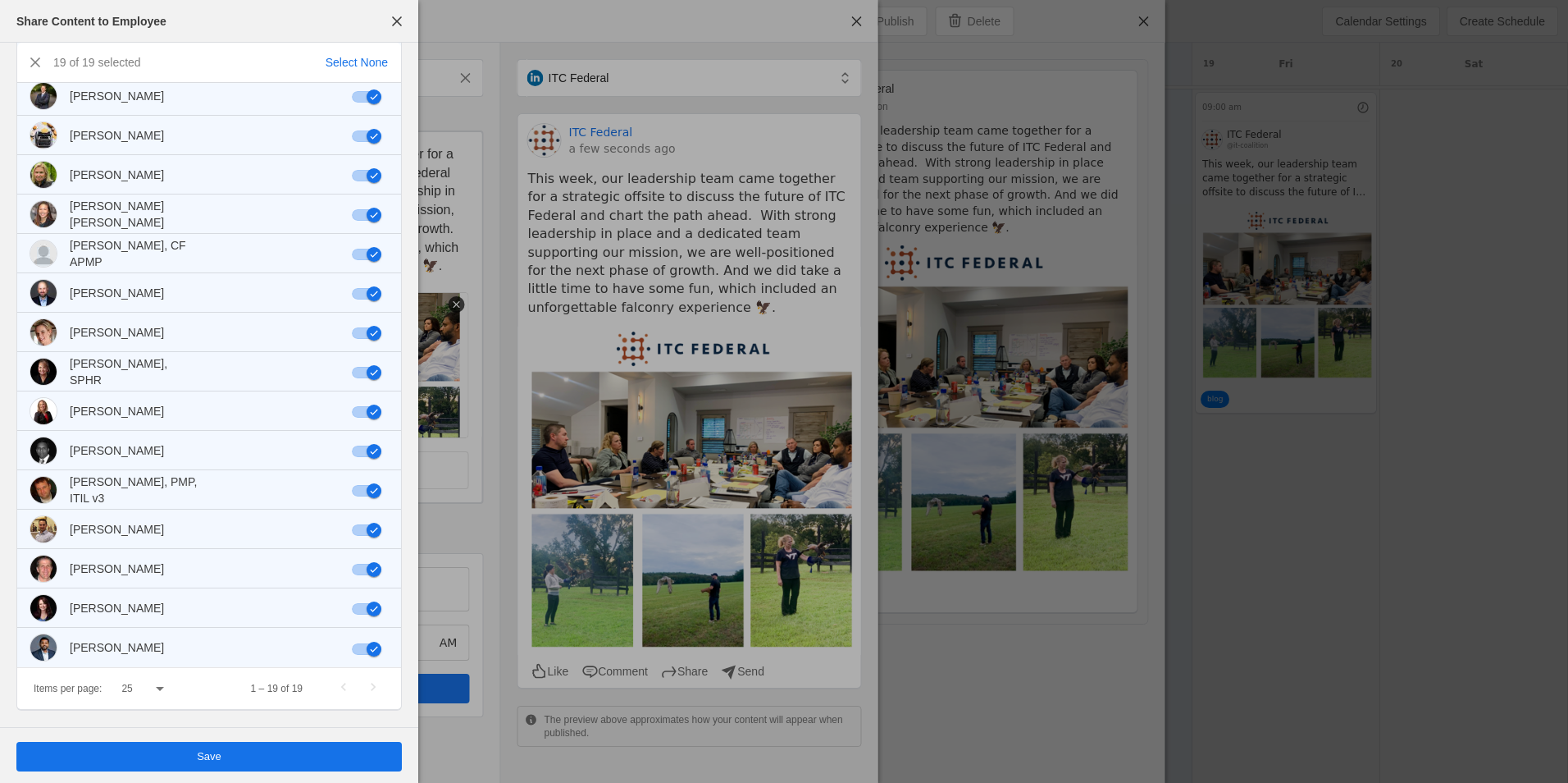
click at [243, 754] on span "undefined" at bounding box center [208, 756] width 386 height 29
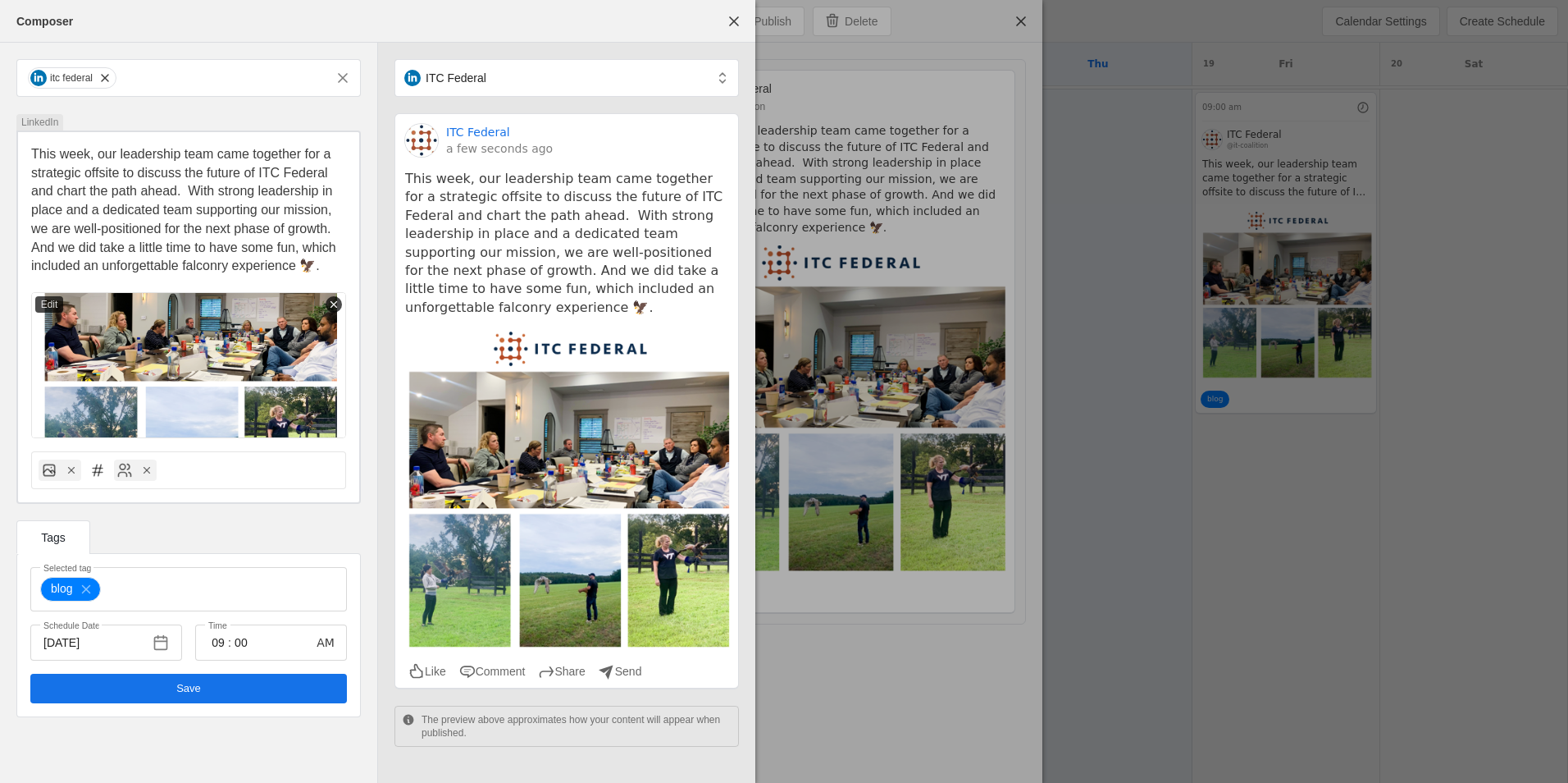
click at [327, 700] on span "undefined" at bounding box center [188, 688] width 316 height 29
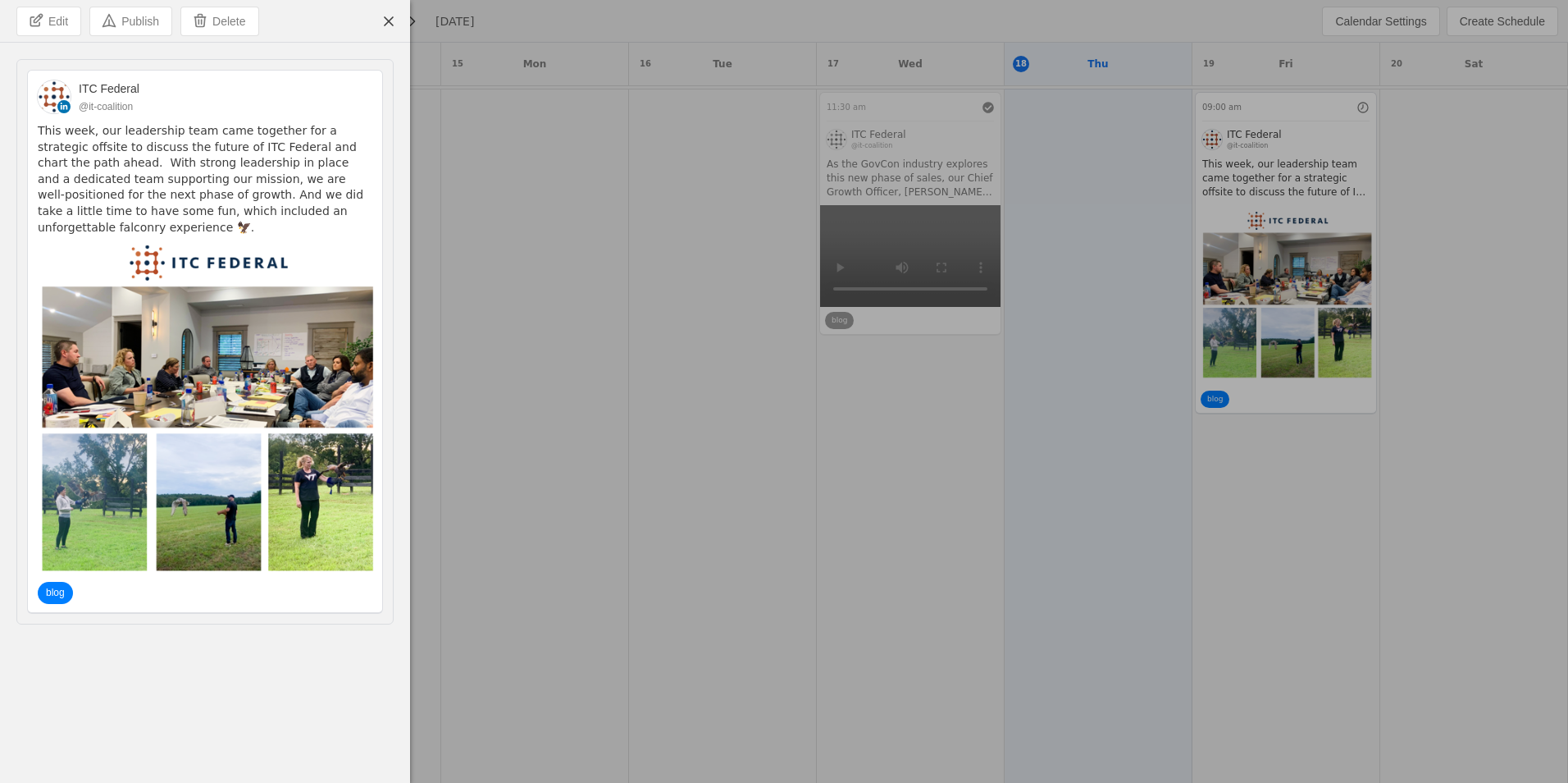
click at [547, 591] on div at bounding box center [784, 392] width 1568 height 783
click at [387, 20] on span "undefined" at bounding box center [388, 21] width 29 height 29
